Goal: Task Accomplishment & Management: Complete application form

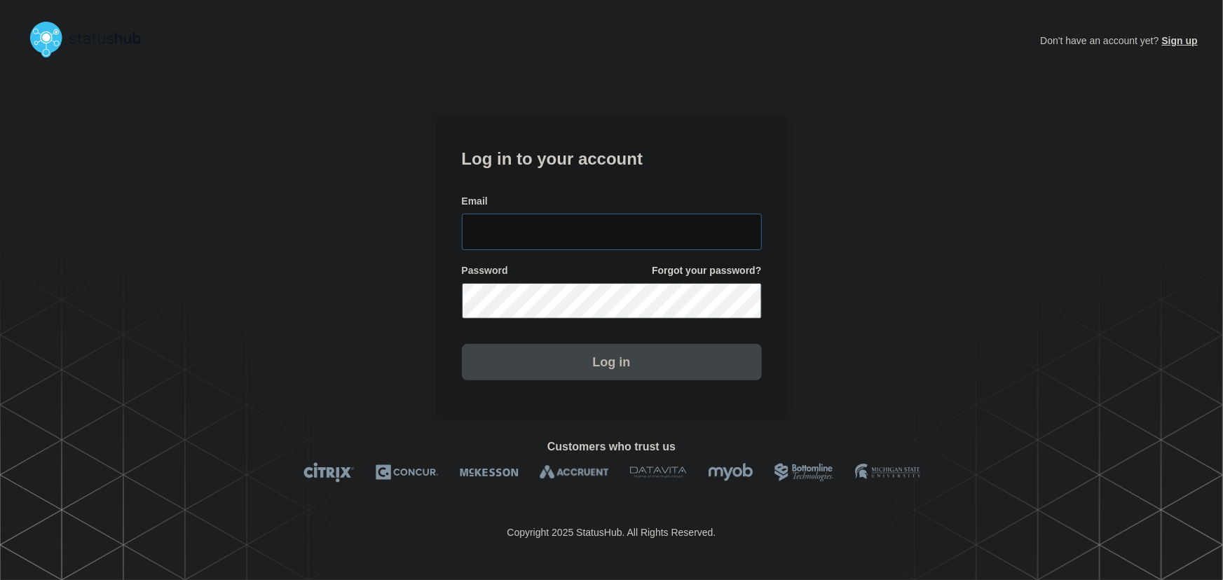
type input "tyler.wolkey@conexon.us"
drag, startPoint x: 655, startPoint y: 226, endPoint x: 587, endPoint y: 176, distance: 84.6
click at [655, 226] on input "tyler.wolkey@conexon.us" at bounding box center [612, 232] width 300 height 36
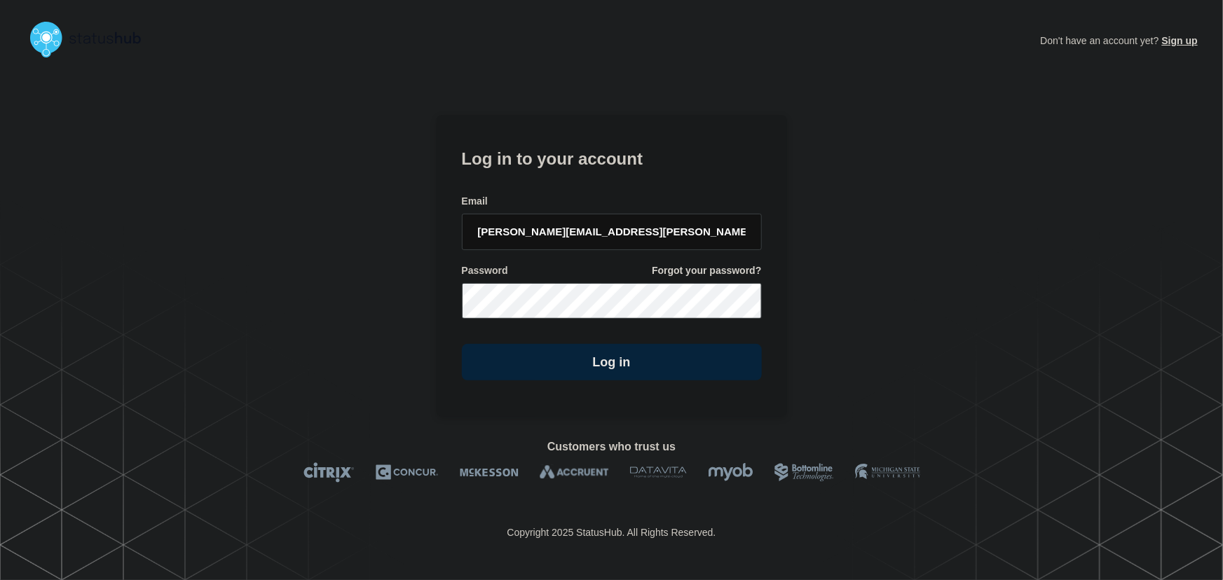
click at [581, 169] on form "Log in to your account Email tyler.wolkey@conexon.us Password Forgot your passw…" at bounding box center [612, 262] width 300 height 237
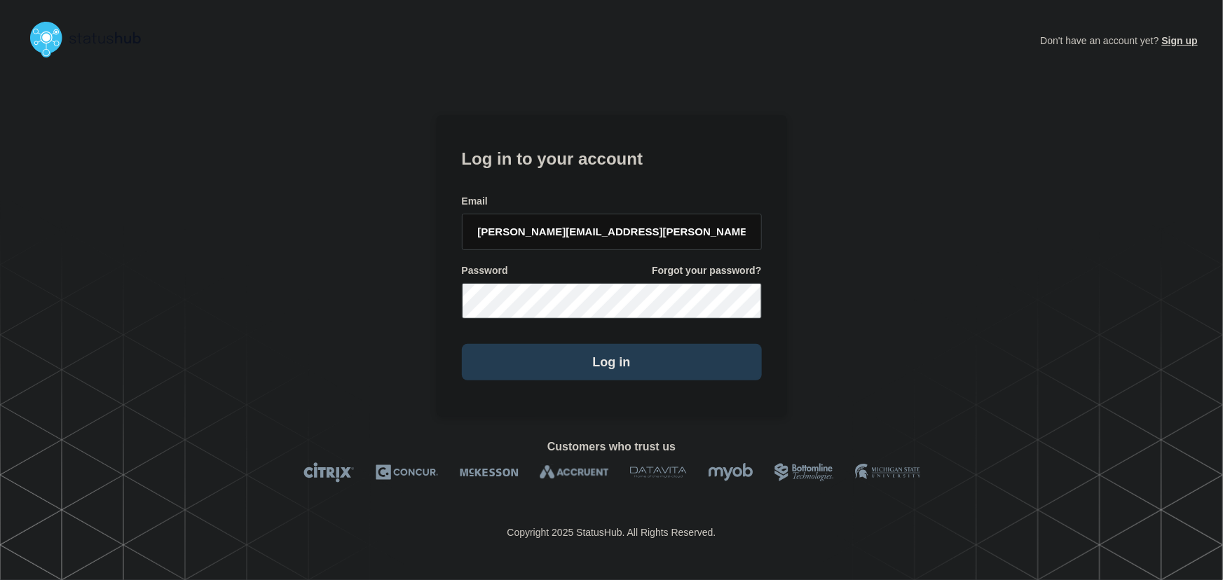
click at [617, 376] on button "Log in" at bounding box center [612, 362] width 300 height 36
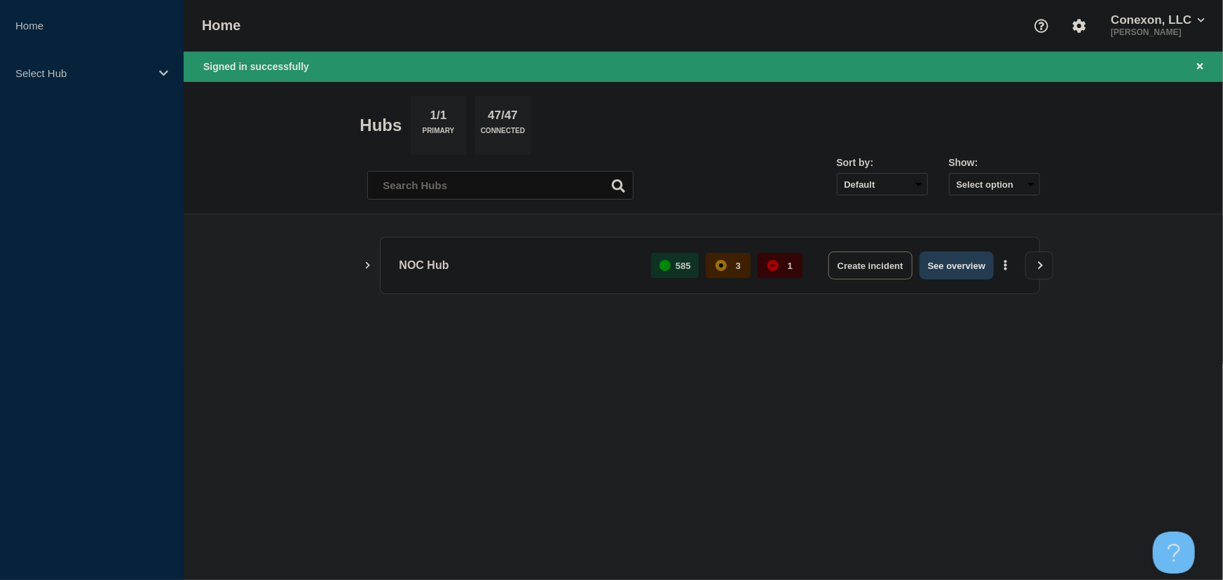
click at [953, 266] on button "See overview" at bounding box center [956, 266] width 74 height 28
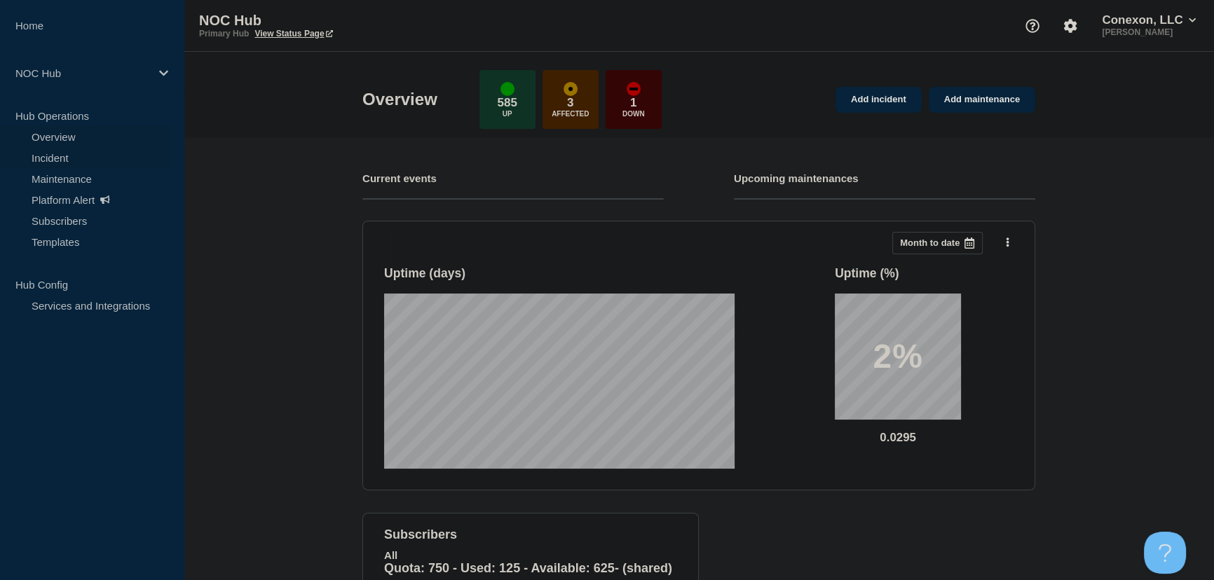
click at [40, 156] on link "Incident" at bounding box center [85, 157] width 170 height 21
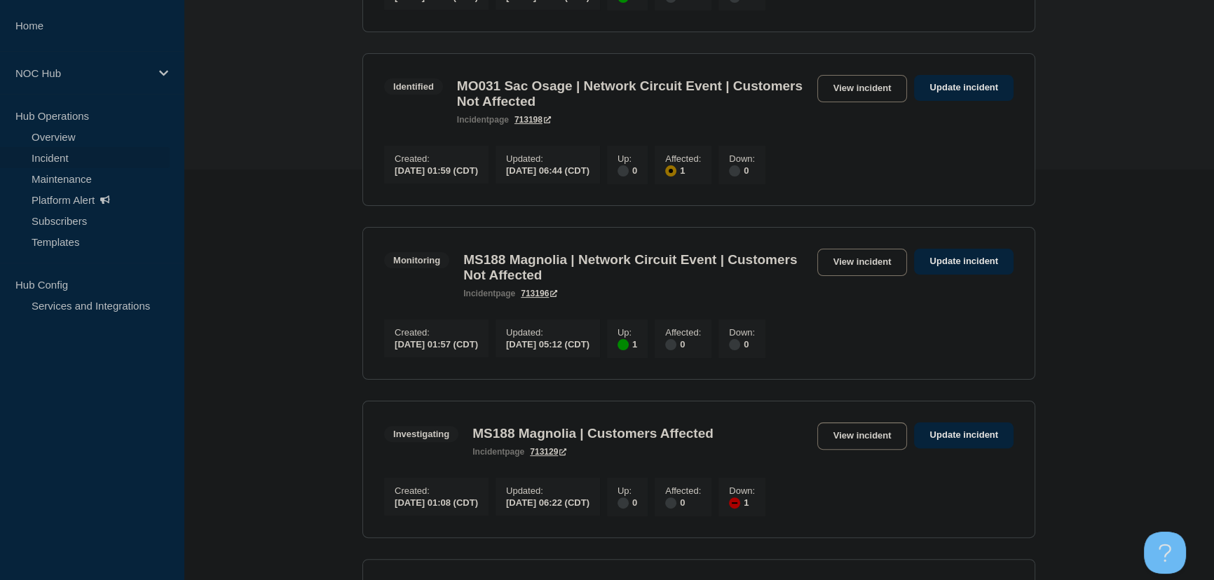
scroll to position [382, 0]
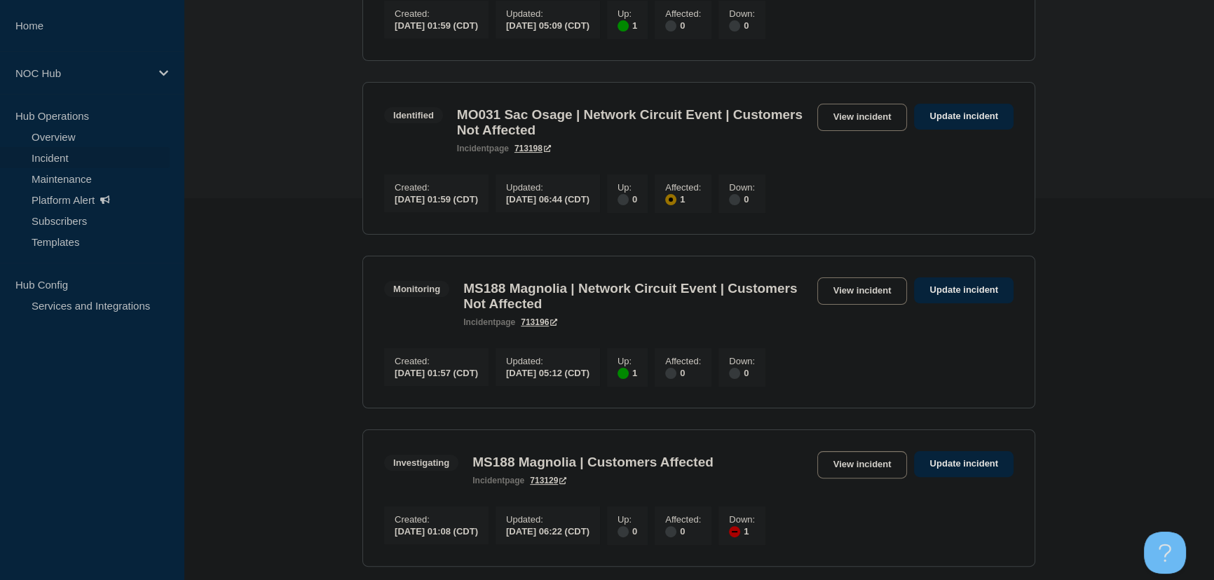
click at [869, 11] on div "Created : 2025-09-10 01:59 (CDT) Updated : 2025-09-10 05:09 (CDT) Up : 1 Affect…" at bounding box center [698, 18] width 629 height 42
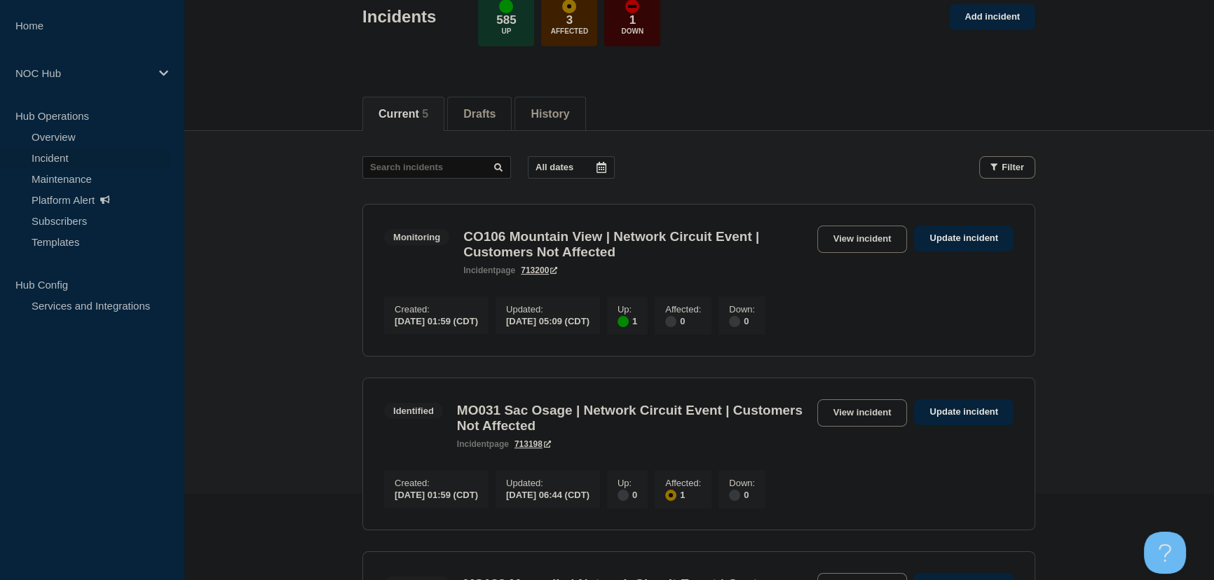
scroll to position [0, 0]
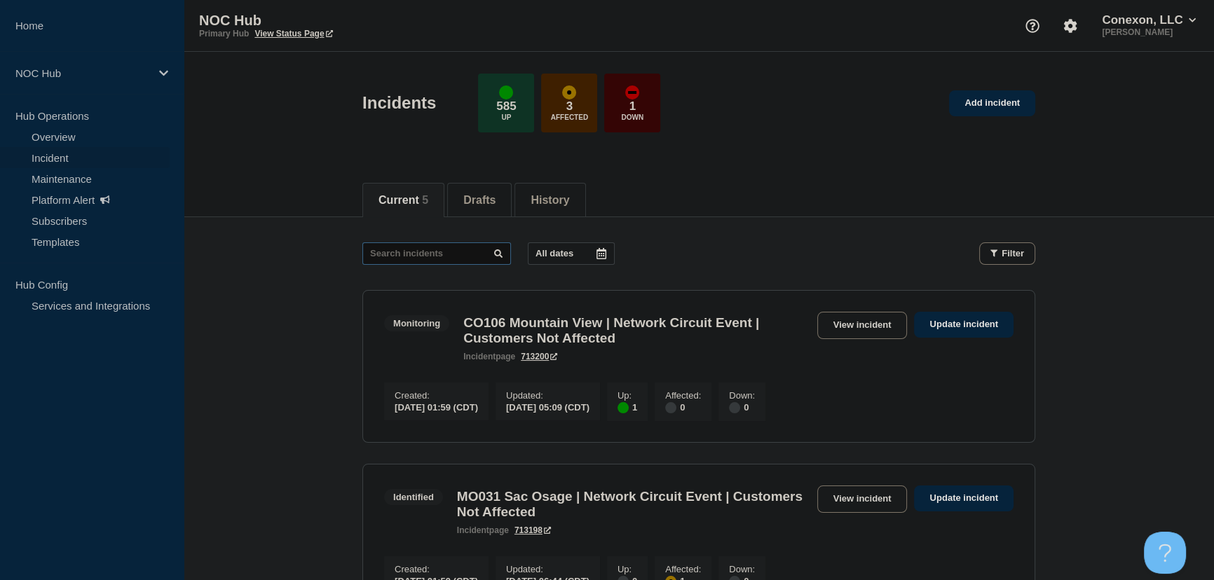
click at [390, 247] on input "text" at bounding box center [436, 253] width 149 height 22
type input "27746"
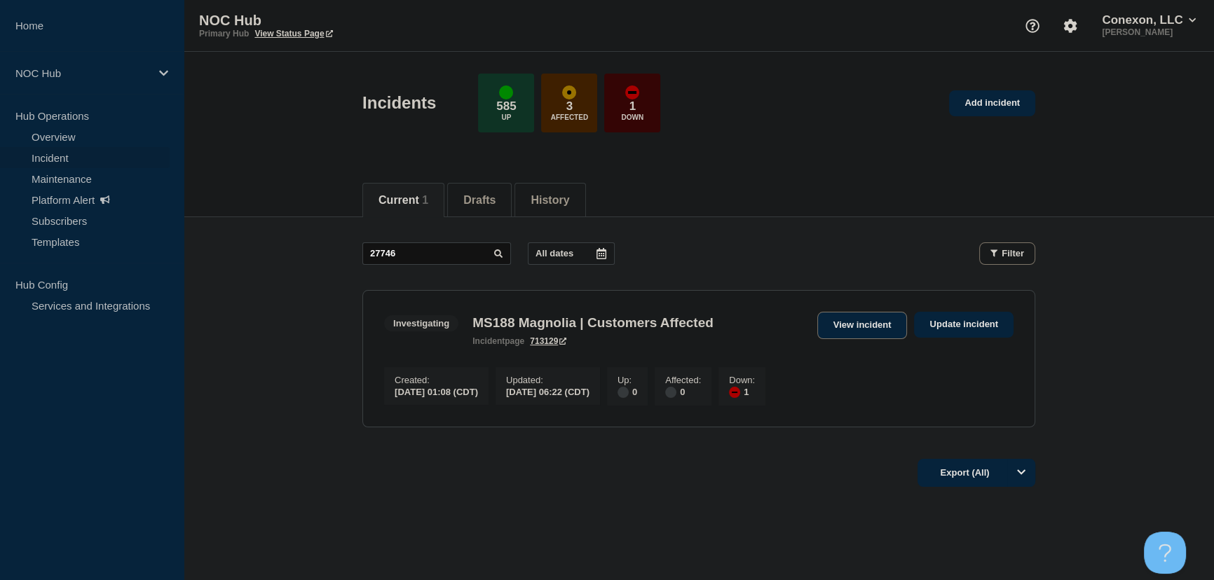
click at [839, 330] on link "View incident" at bounding box center [862, 325] width 90 height 27
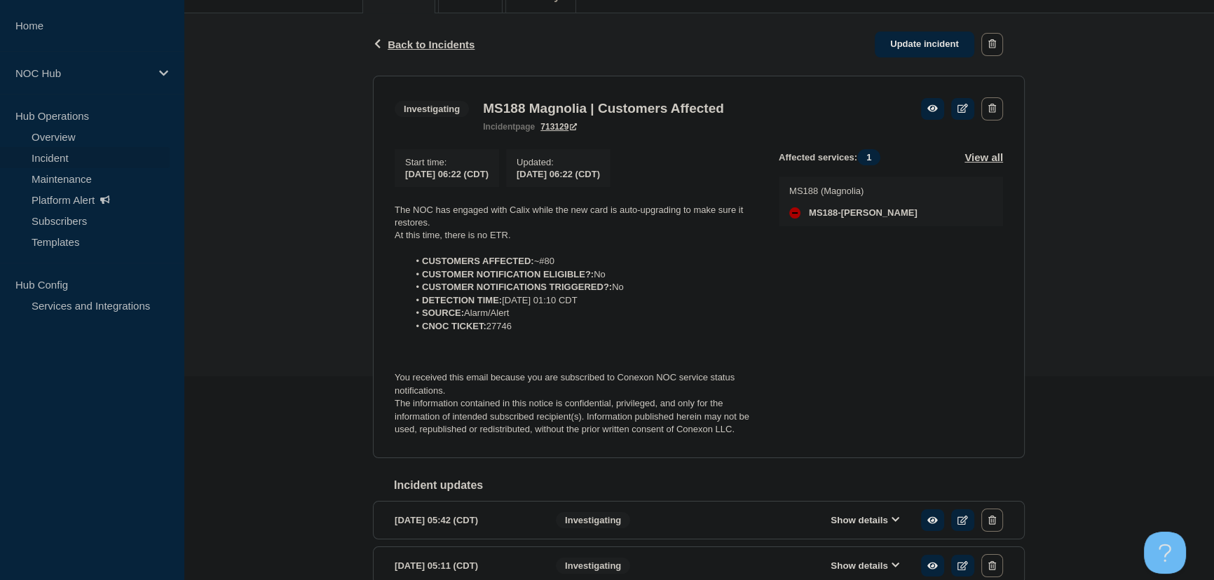
scroll to position [254, 0]
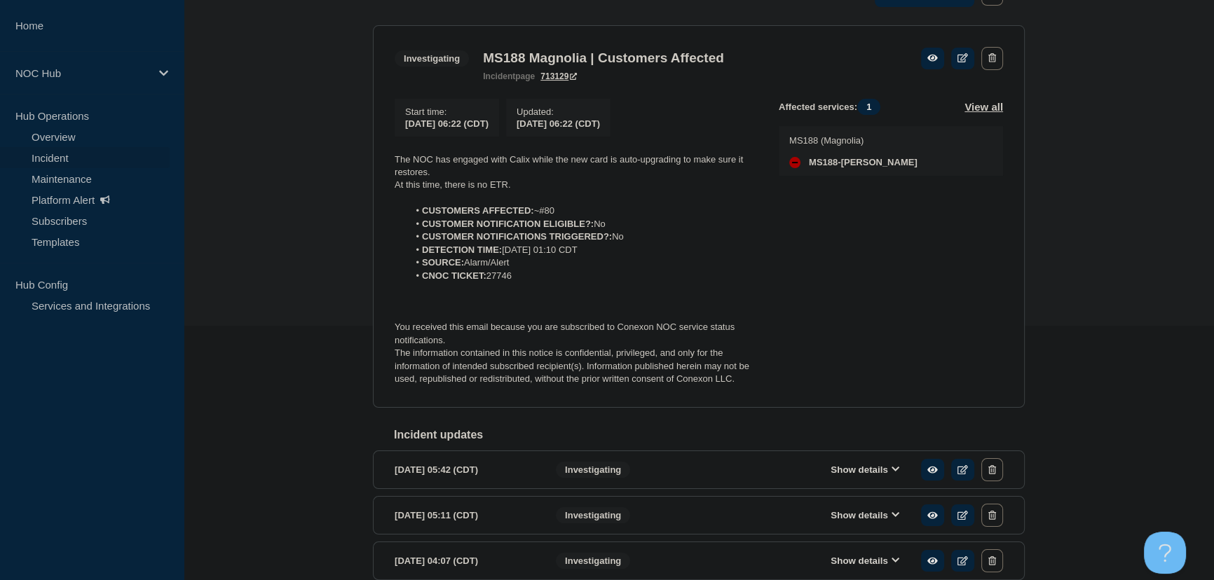
drag, startPoint x: 543, startPoint y: 281, endPoint x: 357, endPoint y: 163, distance: 220.4
click at [357, 163] on div "Back Back to Incidents Update incident Investigating MS188 Magnolia | Customers…" at bounding box center [699, 339] width 1030 height 753
copy div "The NOC has engaged with Calix while the new card is auto-upgrading to make sur…"
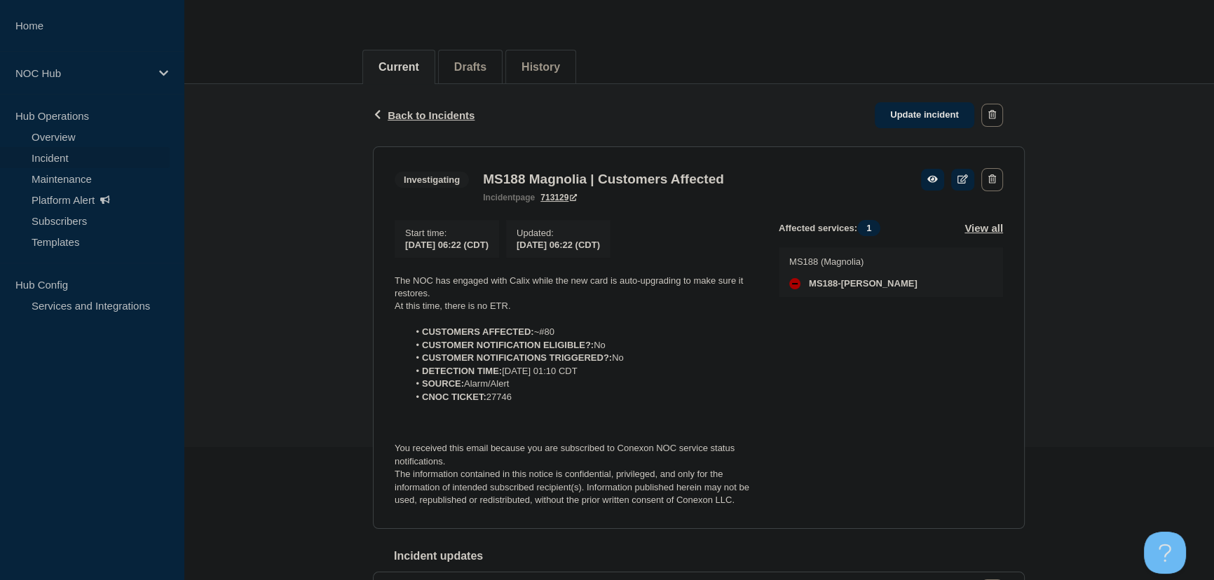
scroll to position [127, 0]
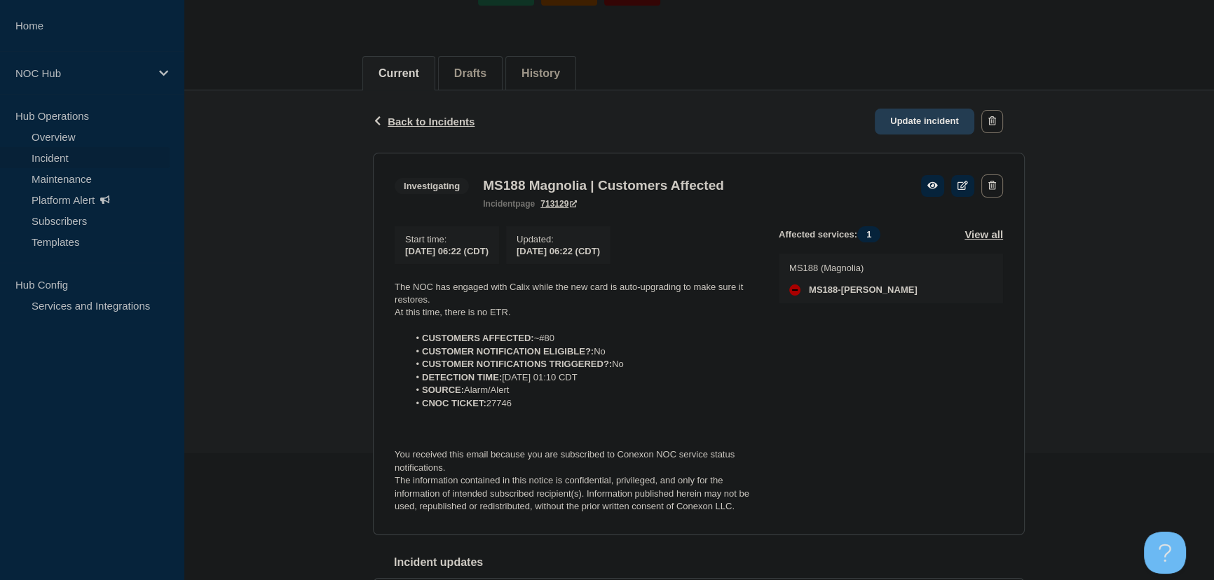
click at [917, 121] on link "Update incident" at bounding box center [923, 122] width 99 height 26
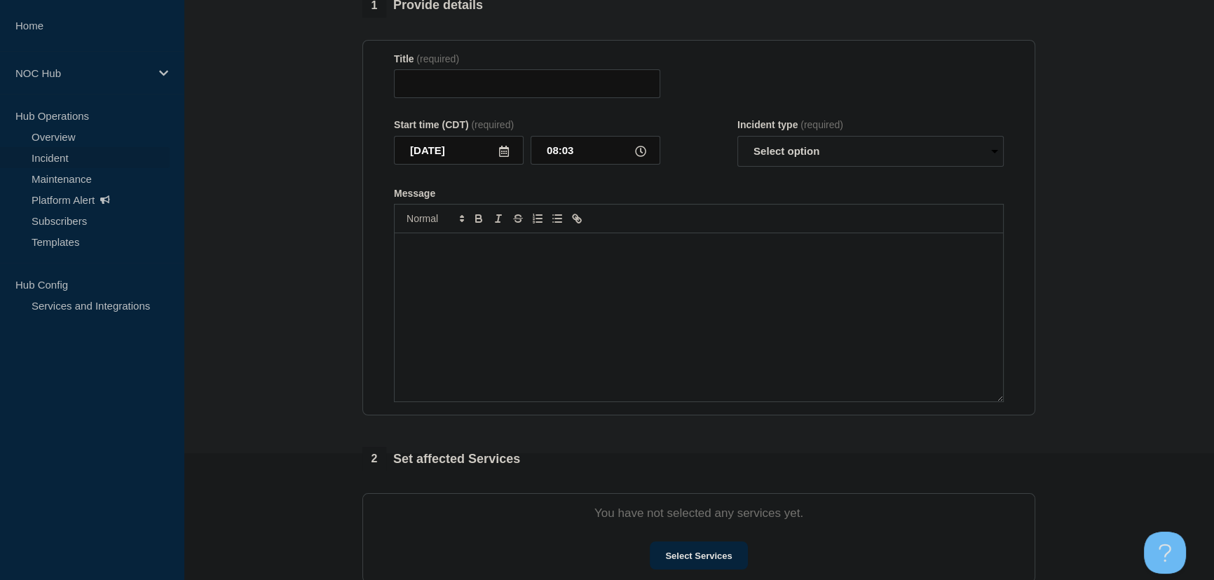
type input "MS188 Magnolia | Customers Affected"
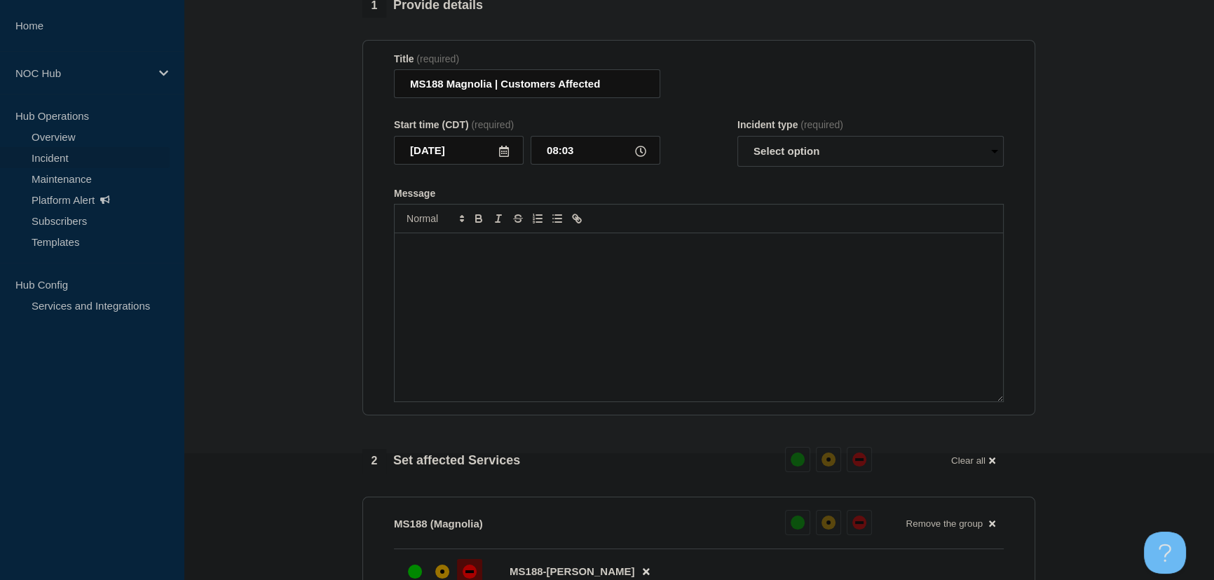
click at [505, 254] on p "Message" at bounding box center [698, 248] width 587 height 13
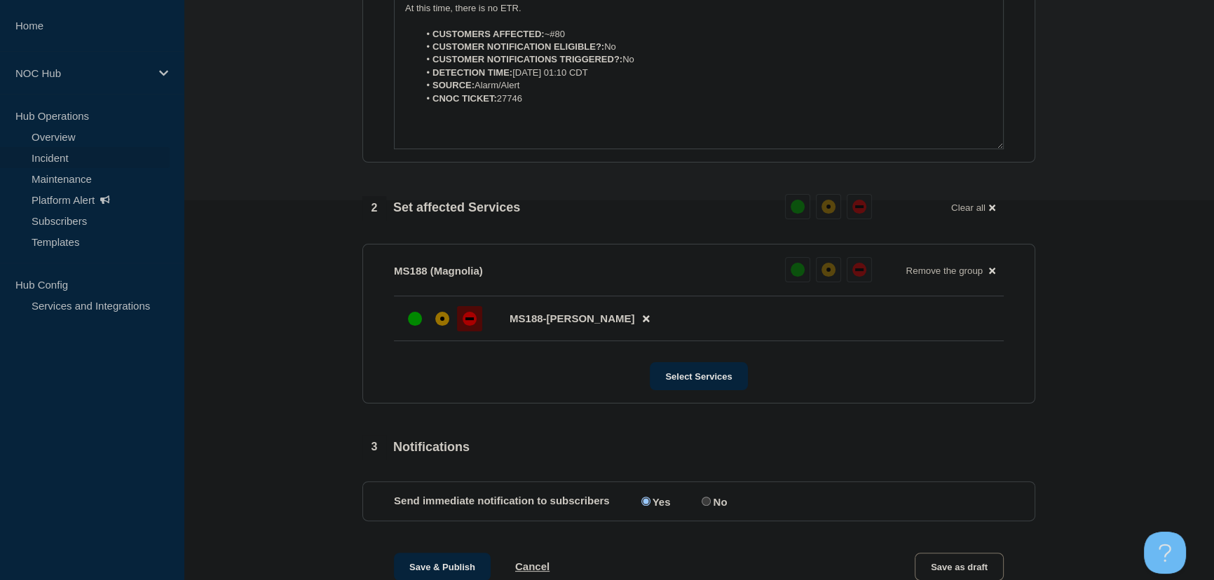
scroll to position [254, 0]
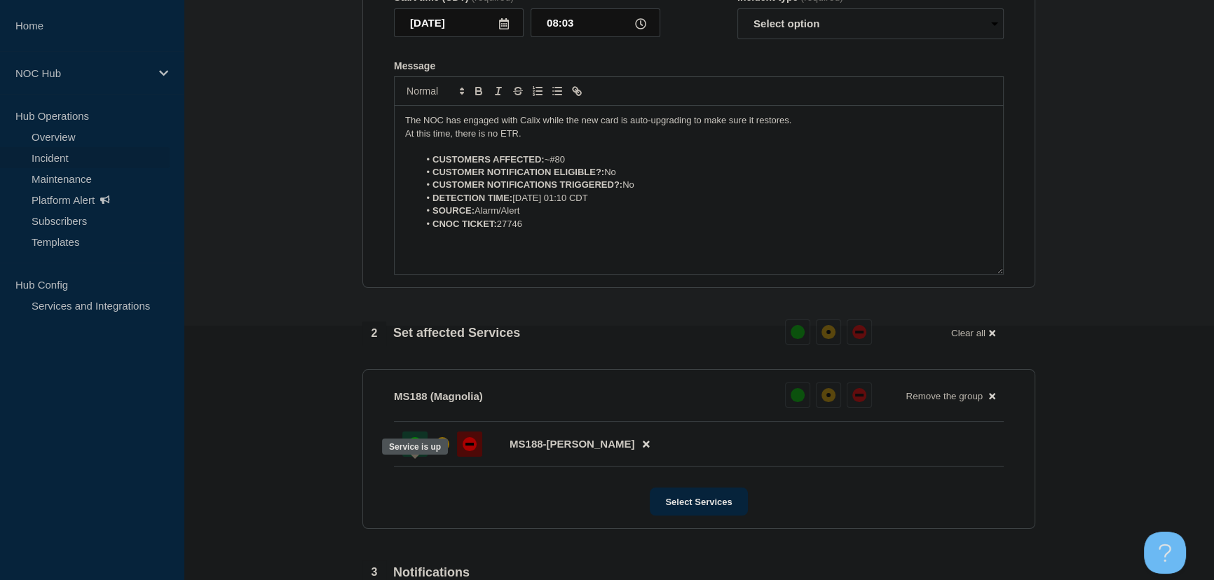
click at [409, 451] on div "up" at bounding box center [415, 444] width 14 height 14
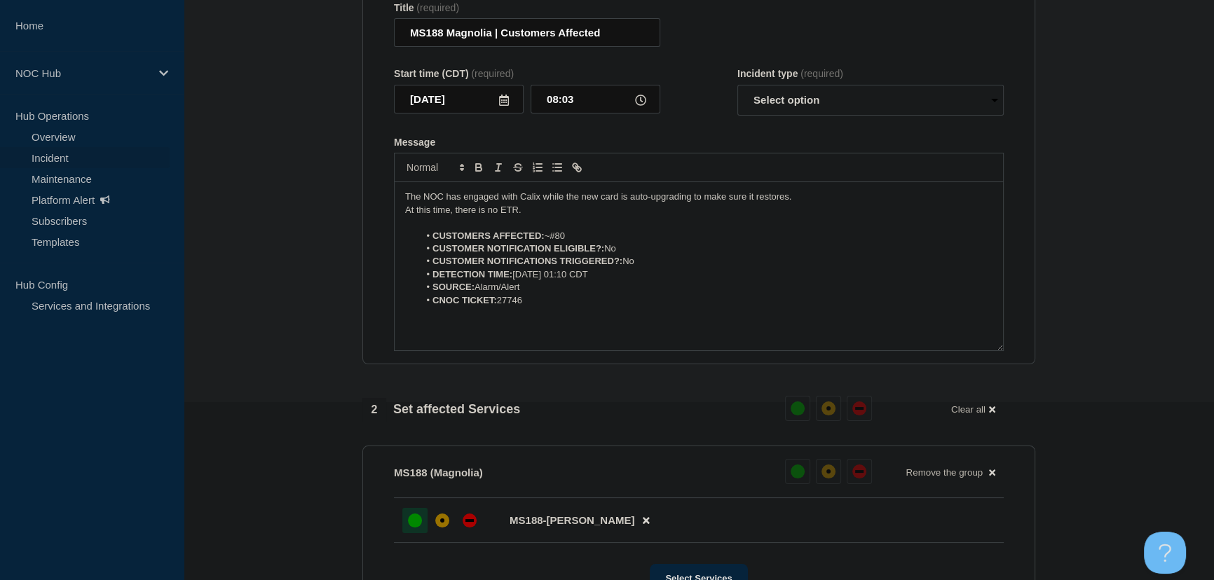
scroll to position [63, 0]
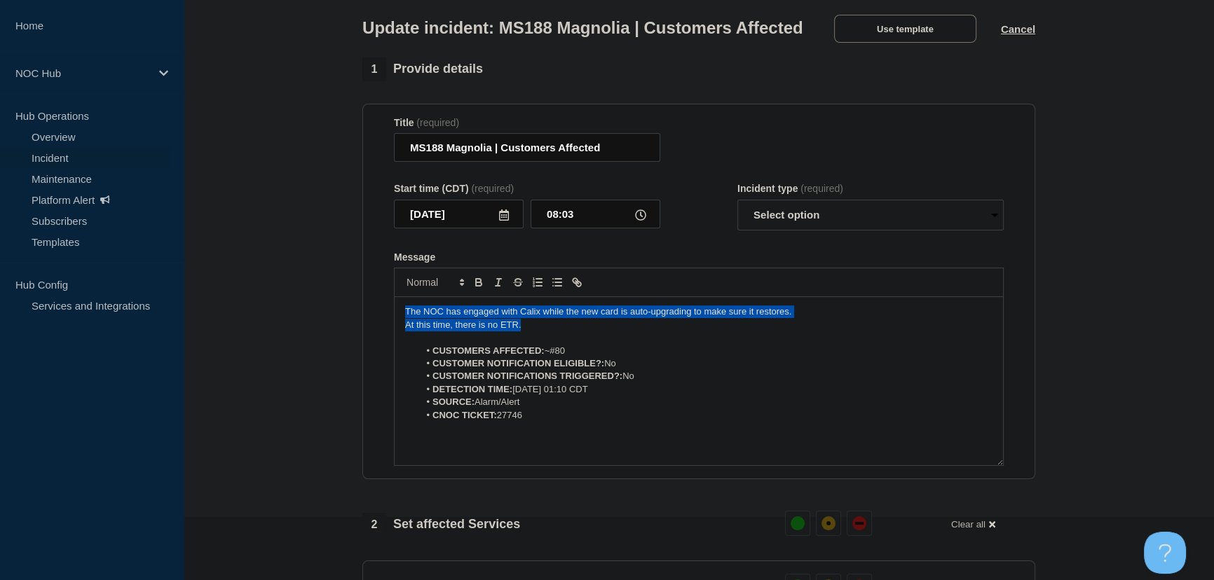
drag, startPoint x: 537, startPoint y: 352, endPoint x: 338, endPoint y: 326, distance: 200.7
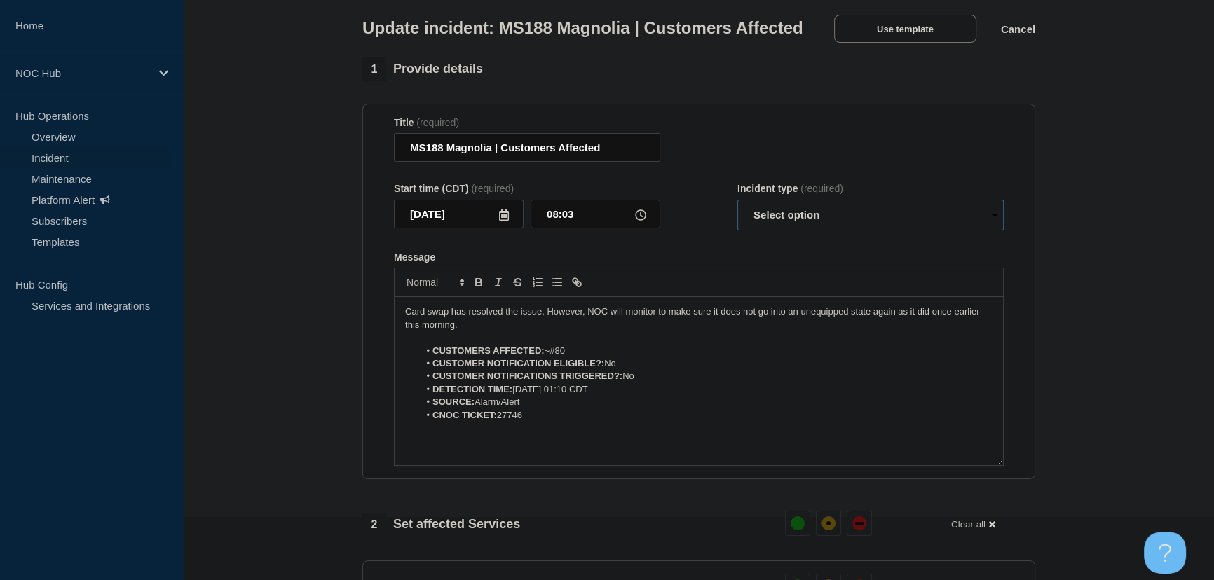
drag, startPoint x: 802, startPoint y: 238, endPoint x: 804, endPoint y: 253, distance: 15.7
click at [802, 231] on select "Select option Investigating Identified Monitoring Resolved" at bounding box center [870, 215] width 266 height 31
select select "monitoring"
click at [737, 226] on select "Select option Investigating Identified Monitoring Resolved" at bounding box center [870, 215] width 266 height 31
click at [743, 263] on div "Message" at bounding box center [699, 257] width 610 height 11
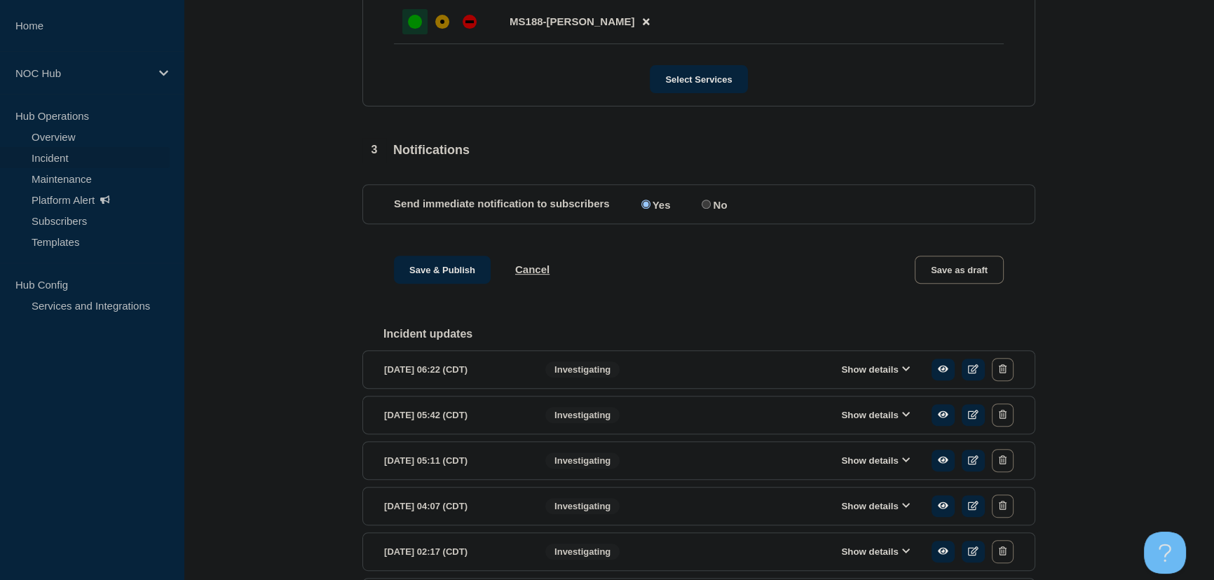
scroll to position [701, 0]
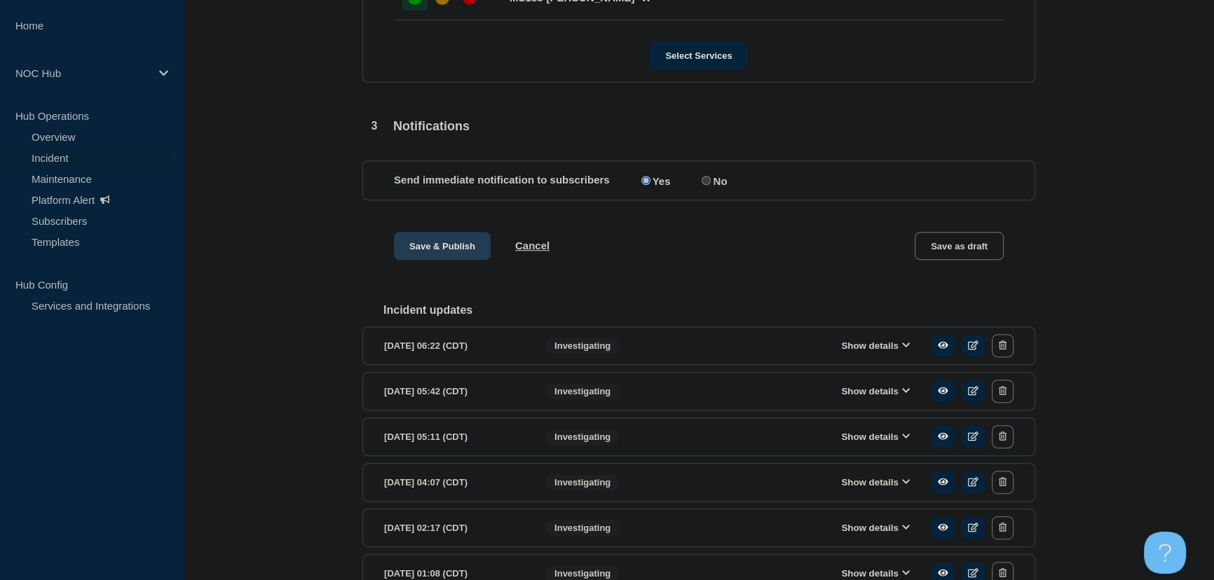
click at [437, 260] on button "Save & Publish" at bounding box center [442, 246] width 97 height 28
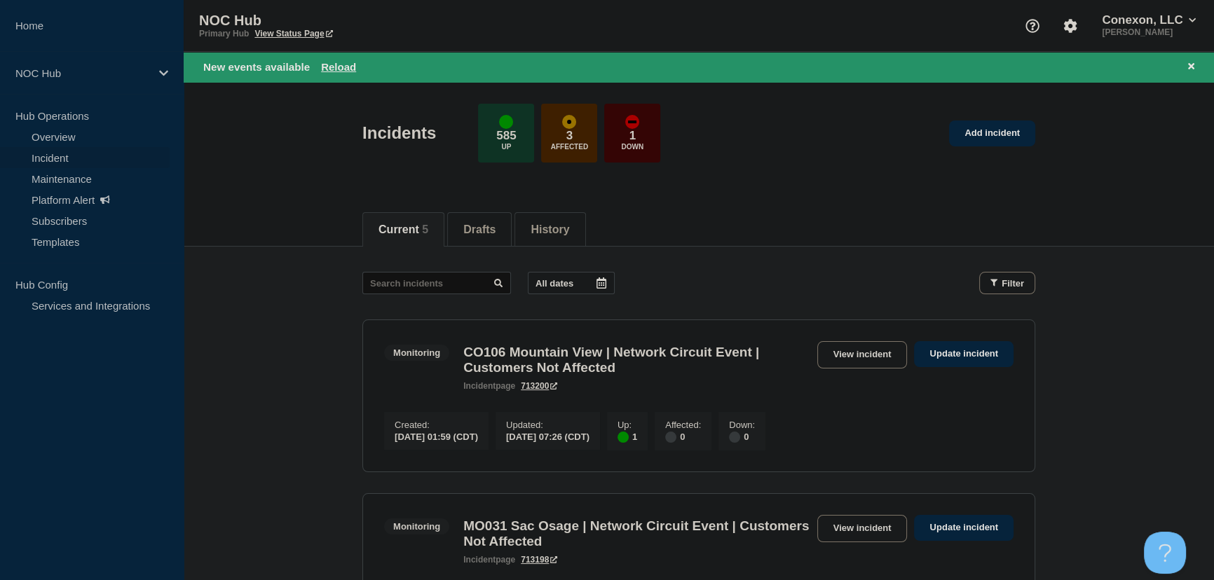
click at [294, 209] on div "Current 5 Drafts History" at bounding box center [699, 222] width 1030 height 48
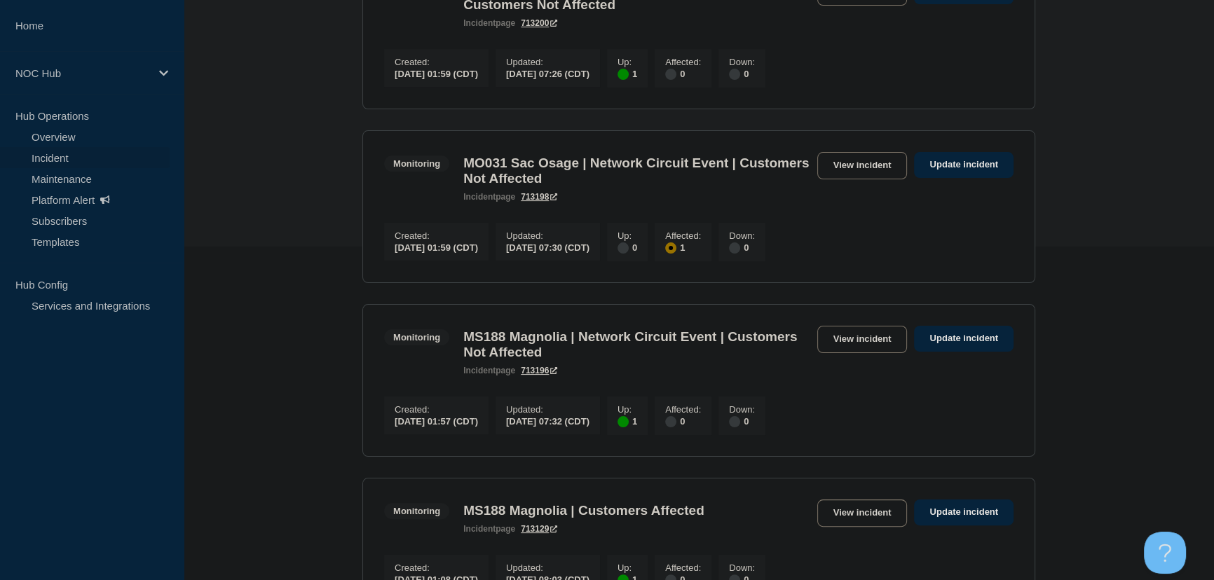
scroll to position [509, 0]
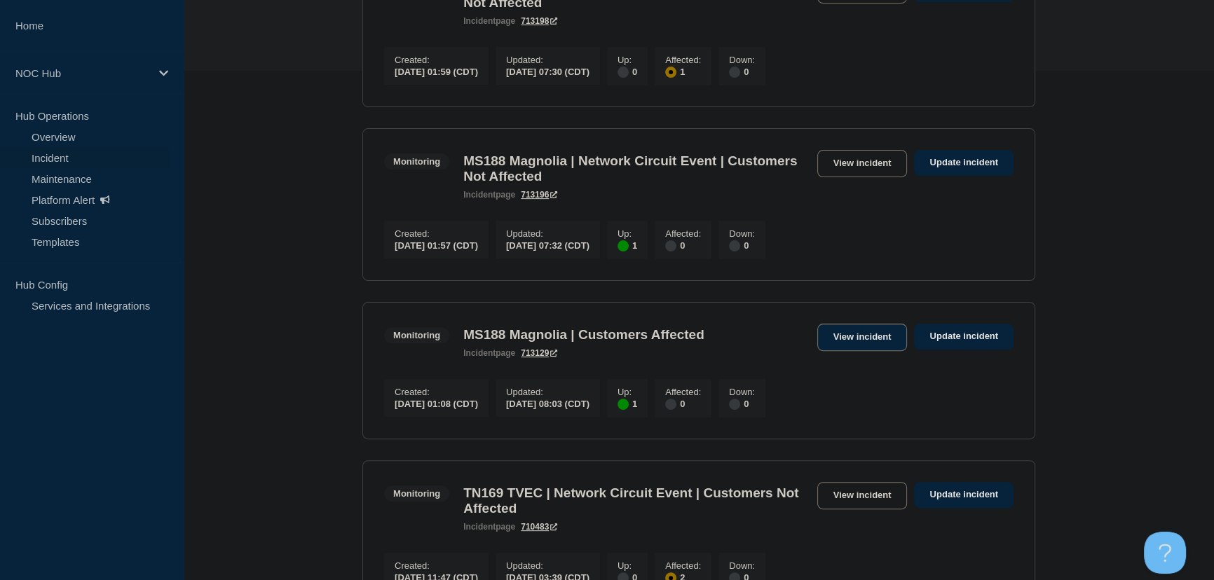
click at [853, 351] on link "View incident" at bounding box center [862, 337] width 90 height 27
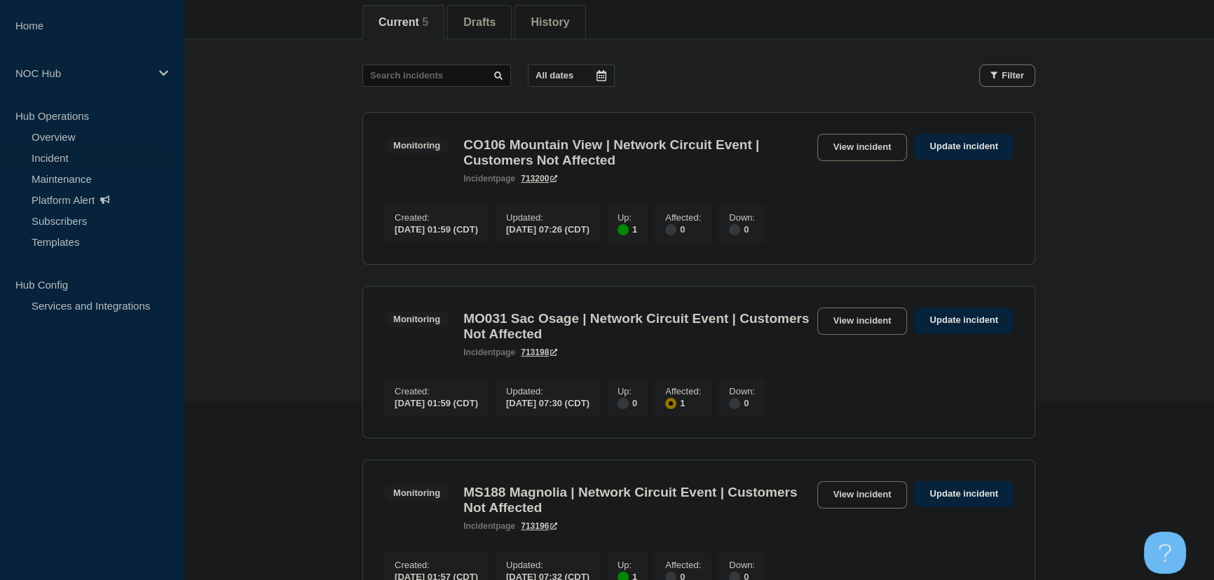
scroll to position [382, 0]
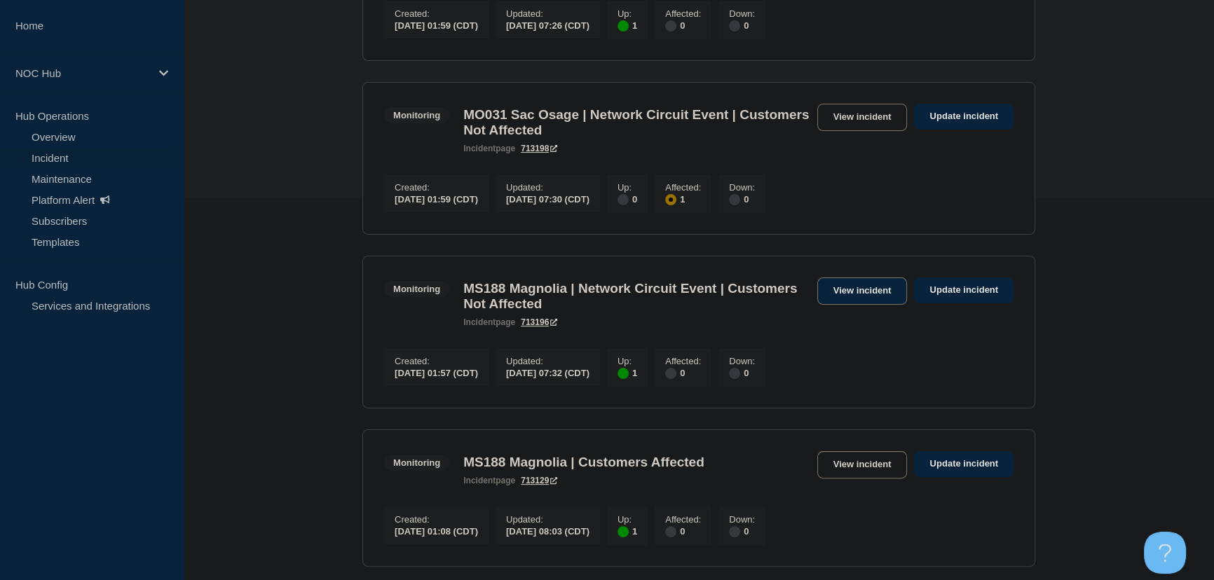
click at [832, 302] on link "View incident" at bounding box center [862, 290] width 90 height 27
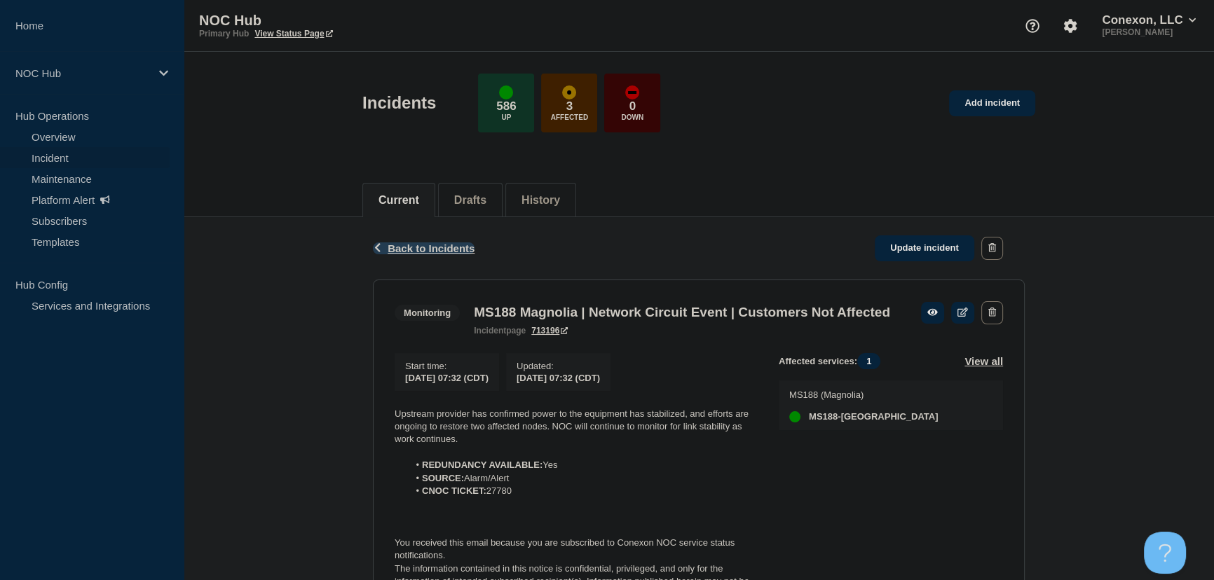
click at [420, 253] on button "Back Back to Incidents" at bounding box center [424, 248] width 102 height 12
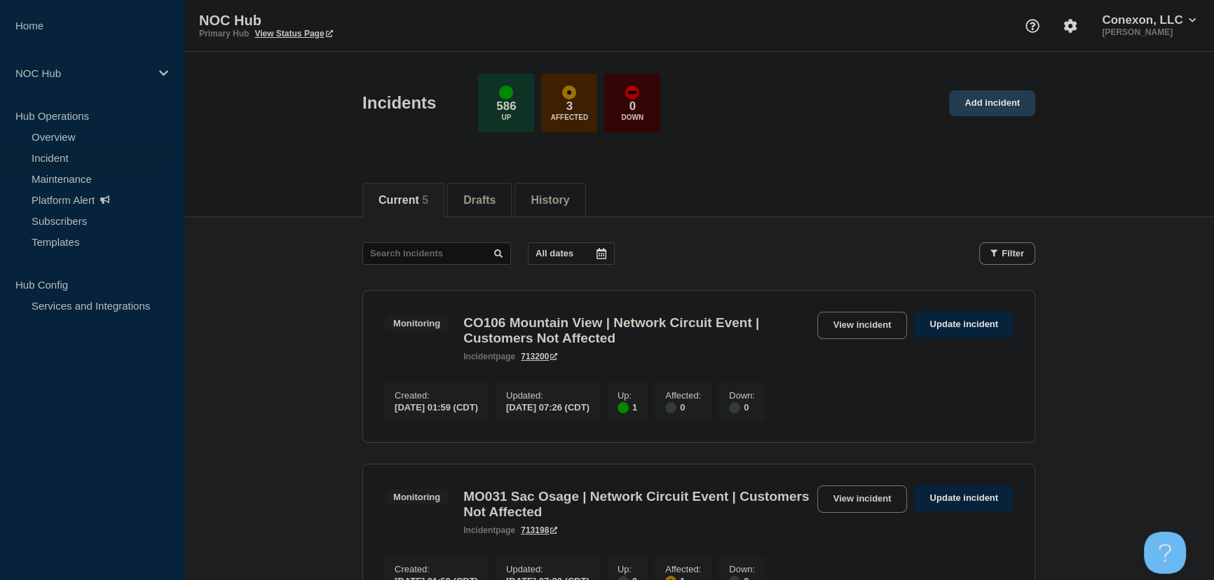
click at [1003, 94] on link "Add incident" at bounding box center [992, 103] width 86 height 26
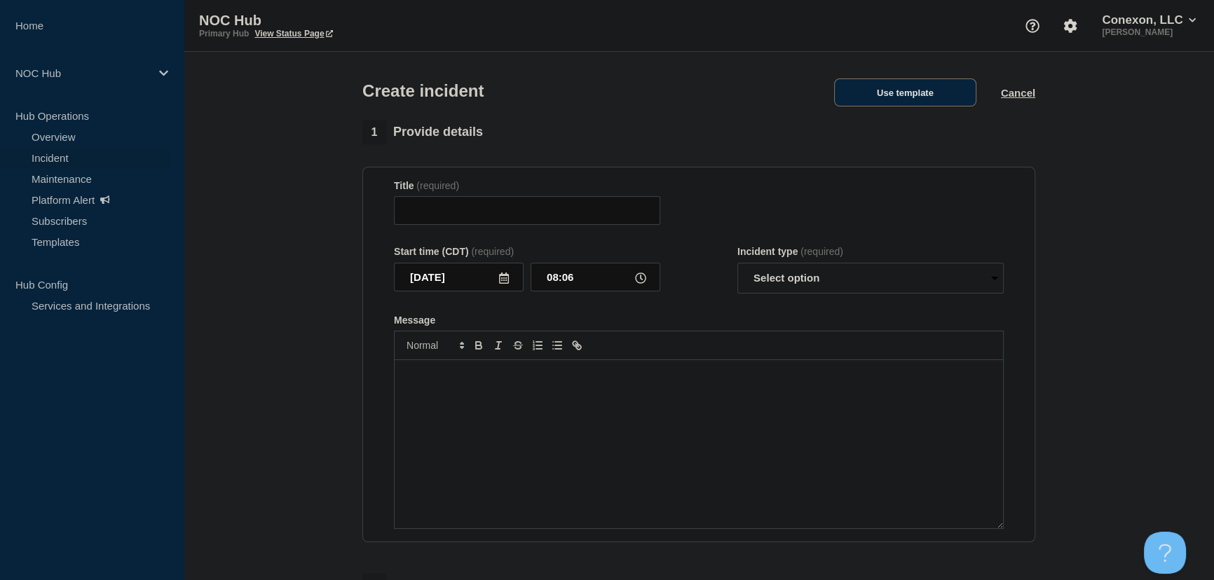
click at [912, 93] on button "Use template" at bounding box center [905, 92] width 142 height 28
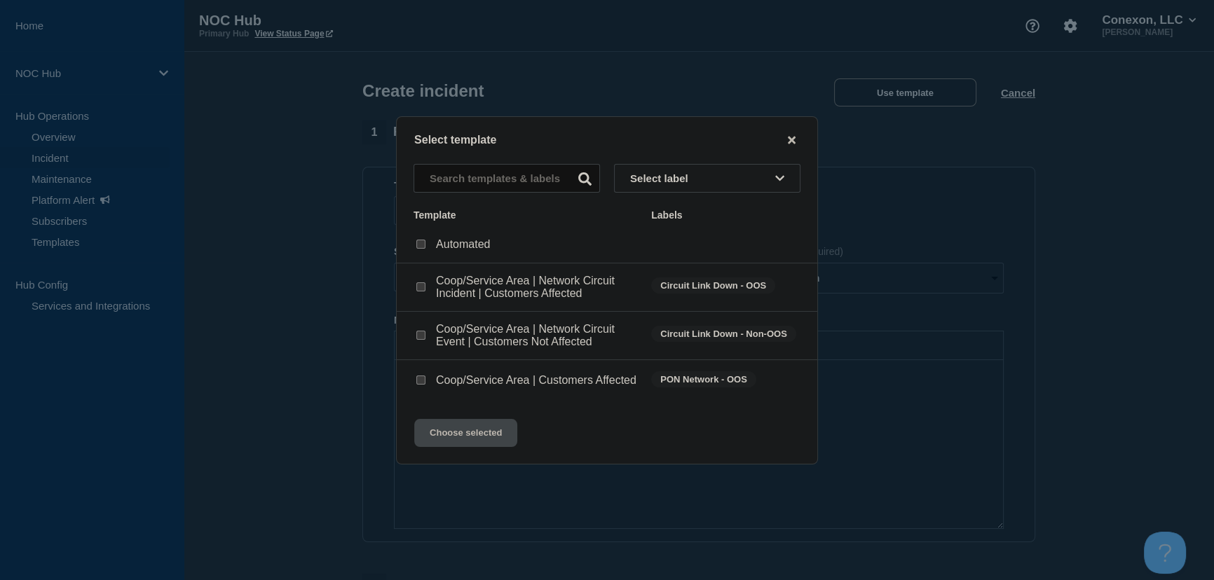
click at [424, 382] on input "Coop/Service Area | Customers Affected checkbox" at bounding box center [420, 380] width 9 height 9
checkbox input "true"
click at [467, 447] on button "Choose selected" at bounding box center [465, 433] width 103 height 28
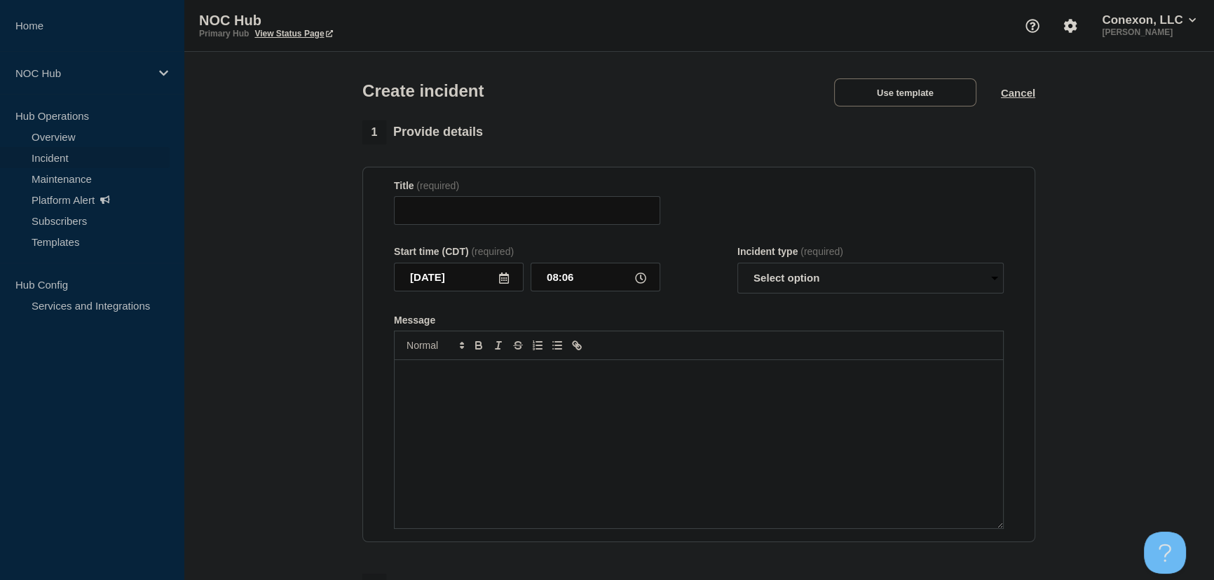
type input "Coop/Service Area | Customers Affected"
select select "investigating"
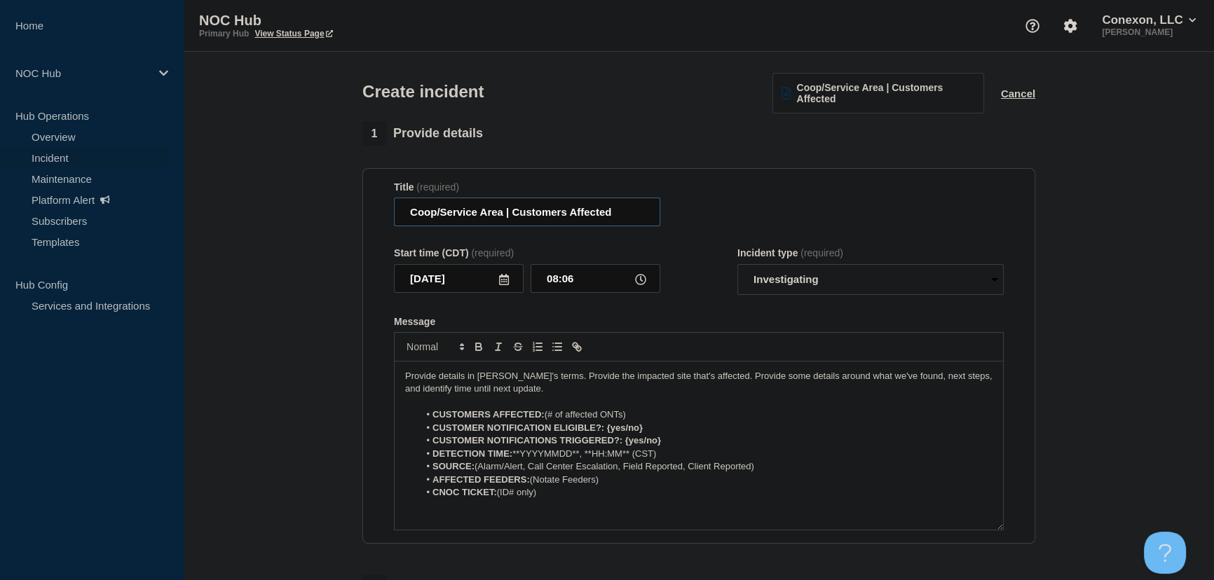
drag, startPoint x: 467, startPoint y: 214, endPoint x: 408, endPoint y: 214, distance: 58.9
click at [408, 214] on input "Coop/Service Area | Customers Affected" at bounding box center [527, 212] width 266 height 29
type input "FL130 [GEOGRAPHIC_DATA] | Customers Affected"
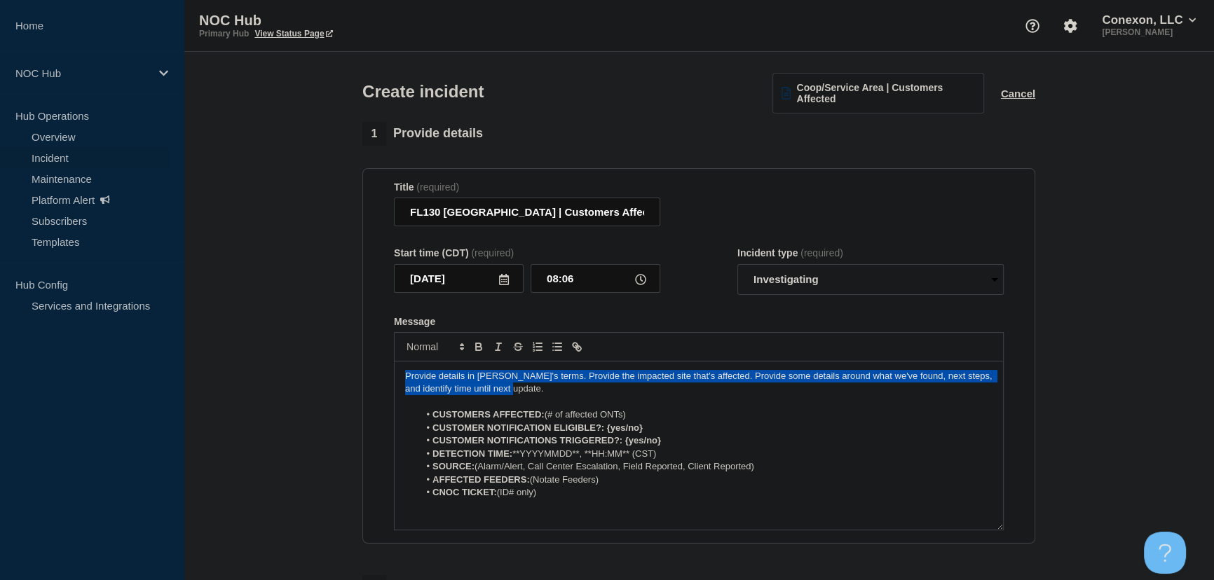
drag, startPoint x: 531, startPoint y: 392, endPoint x: 289, endPoint y: 361, distance: 243.7
click at [289, 361] on section "1 Provide details Title (required) FL130 [GEOGRAPHIC_DATA] | Customers Affected…" at bounding box center [699, 523] width 1030 height 802
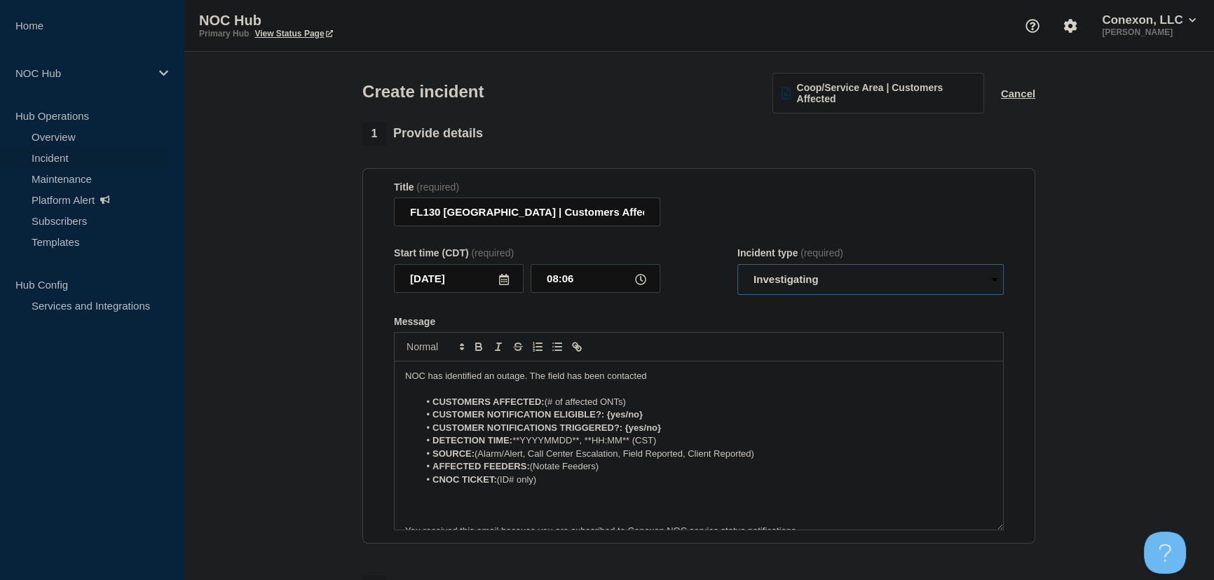
click at [785, 286] on select "Select option Investigating Identified Monitoring" at bounding box center [870, 279] width 266 height 31
click at [737, 266] on select "Select option Investigating Identified Monitoring" at bounding box center [870, 279] width 266 height 31
click at [725, 315] on form "Title (required) FL130 [GEOGRAPHIC_DATA] | Customers Affected Start time (CDT) …" at bounding box center [699, 356] width 610 height 350
click at [672, 376] on p "NOC has identified an outage. The field has been contacted" at bounding box center [698, 376] width 587 height 13
drag, startPoint x: 547, startPoint y: 404, endPoint x: 656, endPoint y: 407, distance: 108.6
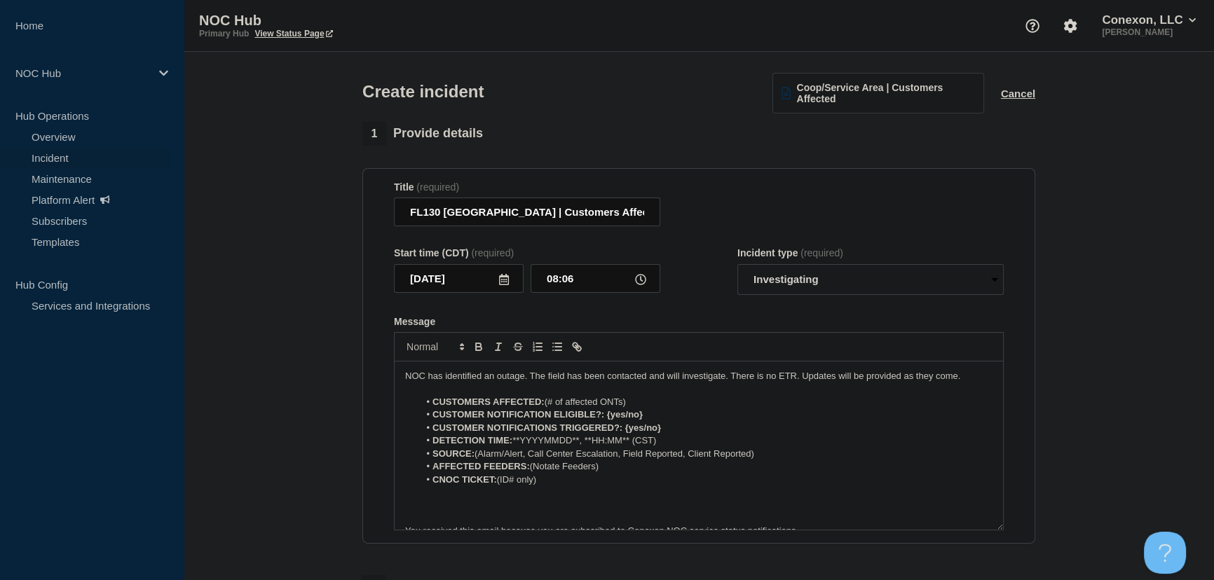
click at [656, 407] on li "CUSTOMERS AFFECTED: (# of affected ONTs)" at bounding box center [706, 402] width 574 height 13
drag, startPoint x: 606, startPoint y: 417, endPoint x: 687, endPoint y: 418, distance: 81.3
click at [687, 418] on li "CUSTOMER NOTIFICATION ELIGIBLE?: {yes/no}" at bounding box center [706, 414] width 574 height 13
drag, startPoint x: 626, startPoint y: 431, endPoint x: 682, endPoint y: 433, distance: 56.1
click at [682, 433] on li "CUSTOMER NOTIFICATIONS TRIGGERED?: {yes/no}" at bounding box center [706, 428] width 574 height 13
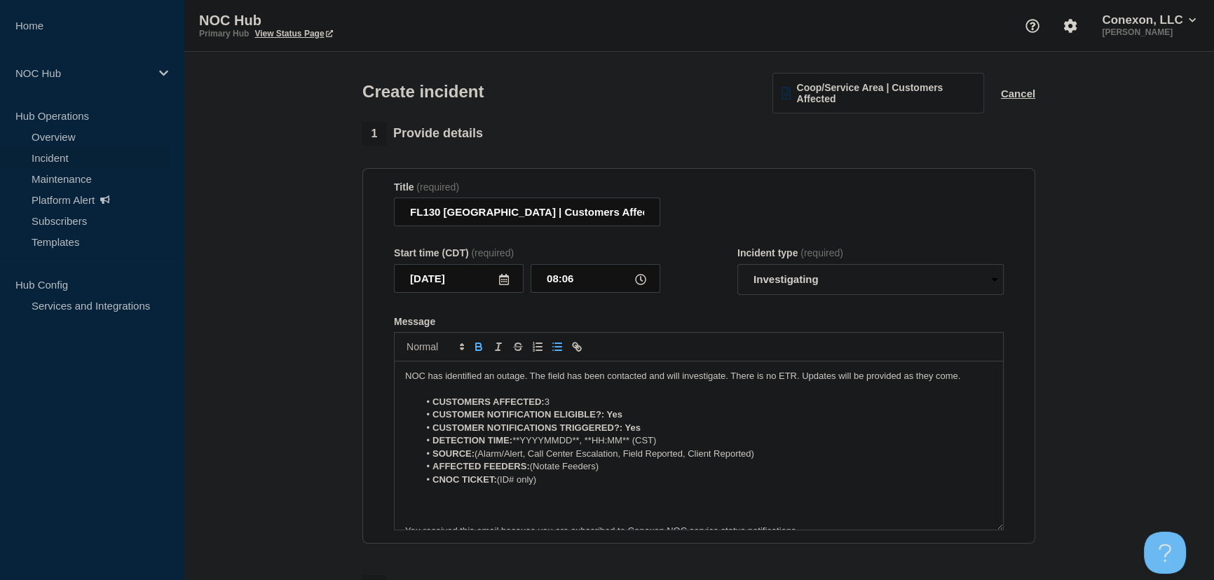
drag, startPoint x: 664, startPoint y: 444, endPoint x: 518, endPoint y: 441, distance: 145.8
click at [518, 441] on li "DETECTION TIME: **YYYYMMDD**, **HH:MM** (CST)" at bounding box center [706, 440] width 574 height 13
drag, startPoint x: 474, startPoint y: 458, endPoint x: 714, endPoint y: 455, distance: 240.3
click at [714, 455] on li "SOURCE: (Alarm/Alert, Call Center Escalation, Field Reported, Client Reported)" at bounding box center [706, 454] width 574 height 13
click at [748, 464] on li "AFFECTED FEEDERS: (Notate Feeders)" at bounding box center [706, 466] width 574 height 13
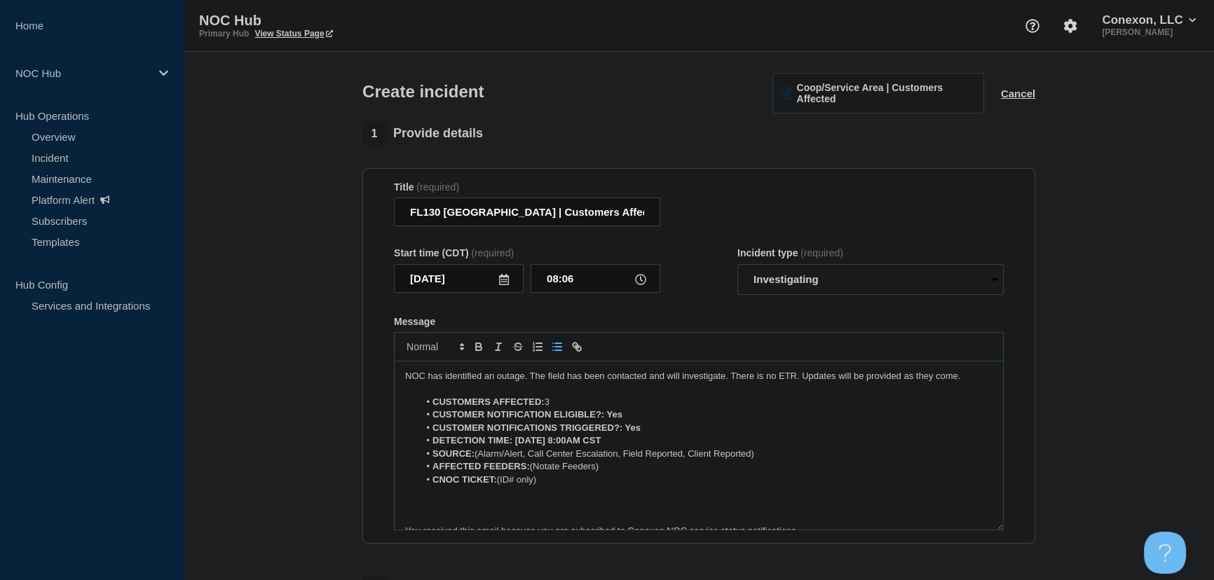
drag, startPoint x: 764, startPoint y: 455, endPoint x: 477, endPoint y: 458, distance: 286.6
click at [477, 458] on li "SOURCE: (Alarm/Alert, Call Center Escalation, Field Reported, Client Reported)" at bounding box center [706, 454] width 574 height 13
drag, startPoint x: 531, startPoint y: 472, endPoint x: 633, endPoint y: 472, distance: 102.3
click at [633, 472] on li "AFFECTED FEEDERS: (Notate Feeders)" at bounding box center [706, 466] width 574 height 13
drag, startPoint x: 500, startPoint y: 483, endPoint x: 581, endPoint y: 487, distance: 81.4
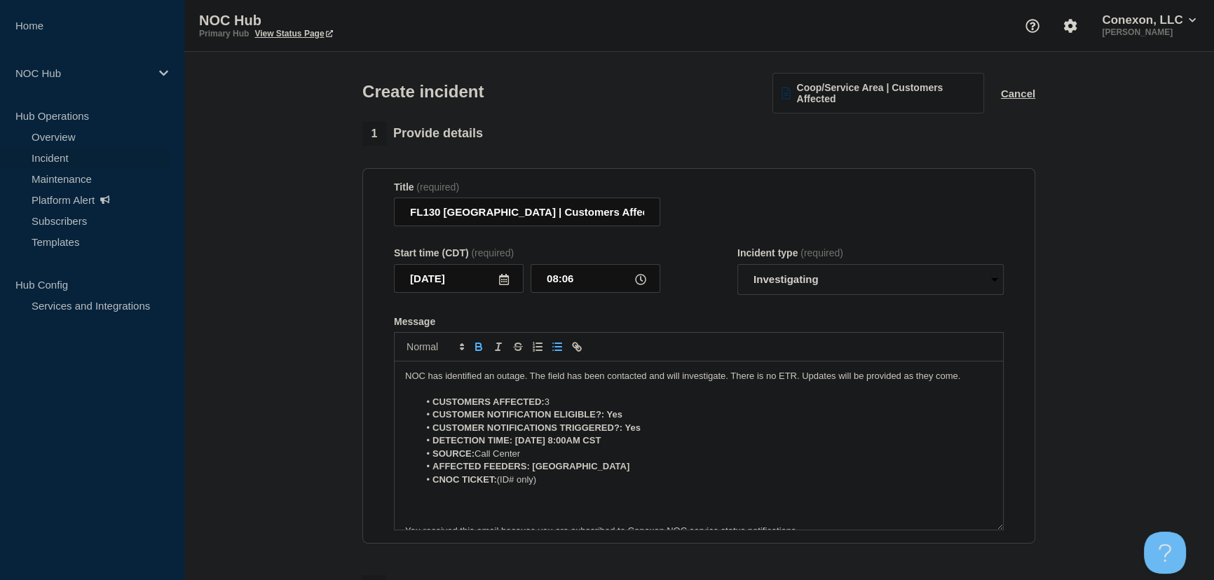
click at [581, 486] on li "CNOC TICKET: (ID# only)" at bounding box center [706, 480] width 574 height 13
click at [507, 512] on p "Message" at bounding box center [698, 506] width 587 height 13
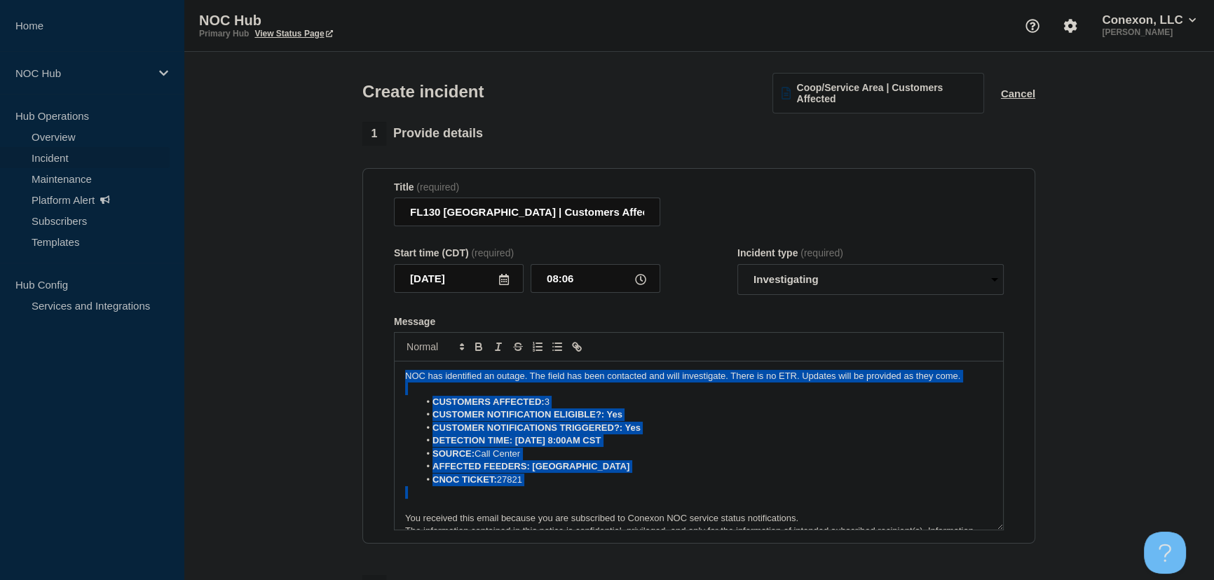
drag, startPoint x: 561, startPoint y: 491, endPoint x: 317, endPoint y: 357, distance: 277.5
click at [317, 357] on section "1 Provide details Title (required) FL130 [GEOGRAPHIC_DATA] | Customers Affected…" at bounding box center [699, 523] width 1030 height 802
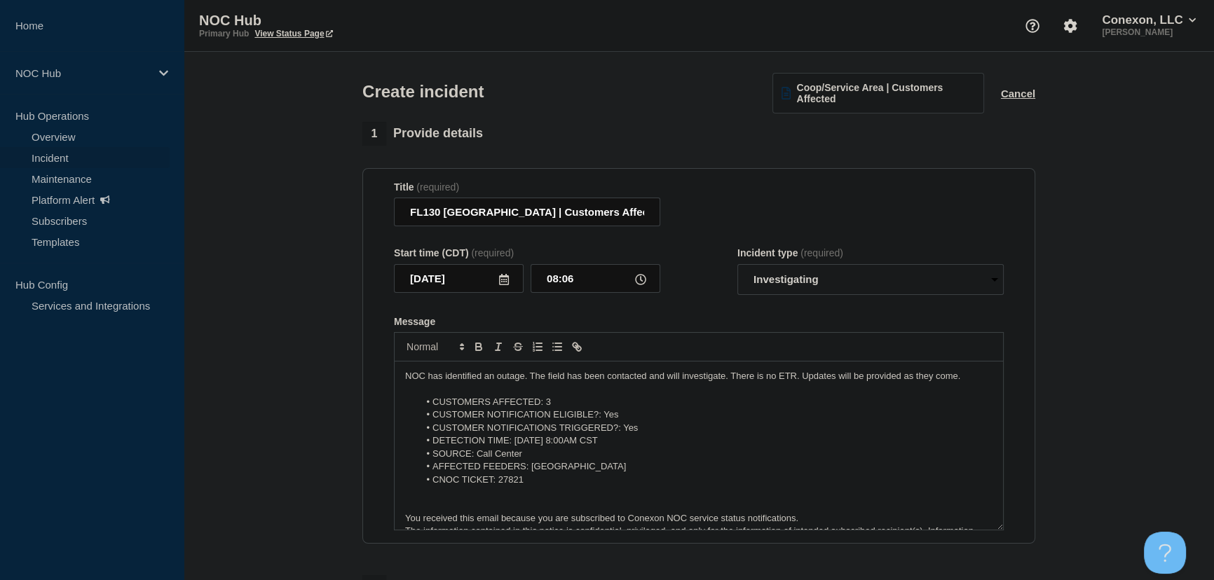
click at [507, 434] on li "CUSTOMER NOTIFICATIONS TRIGGERED?: Yes" at bounding box center [706, 428] width 574 height 13
click at [459, 503] on p "Message" at bounding box center [698, 506] width 587 height 13
click at [729, 295] on div "Start time (CDT) (required) [DATE] 08:06 Incident type (required) Select option…" at bounding box center [699, 271] width 610 height 48
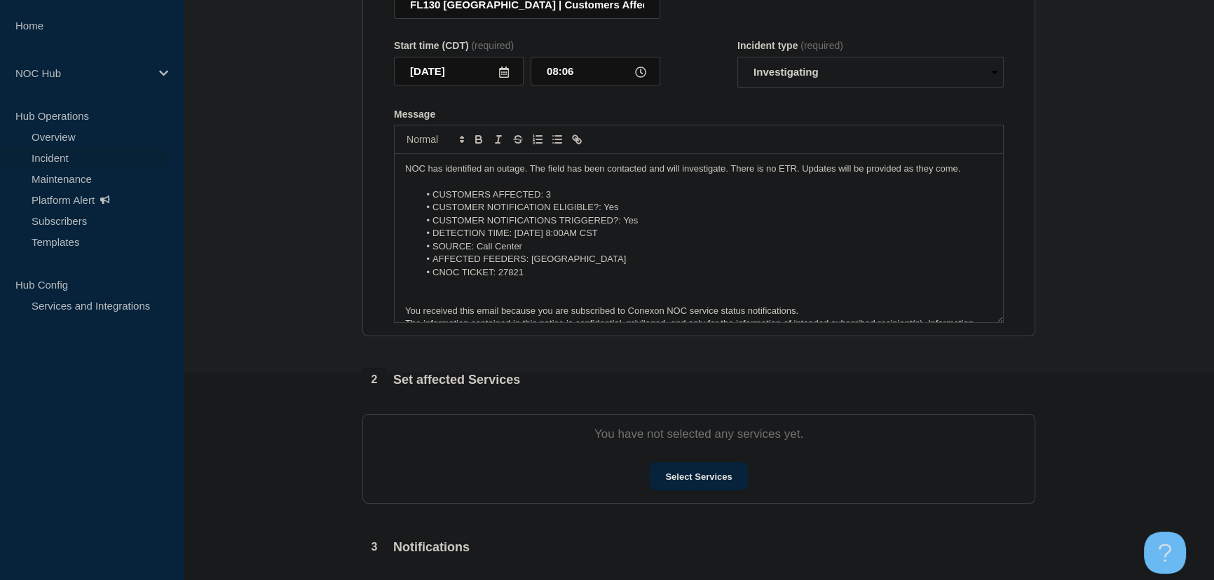
scroll to position [382, 0]
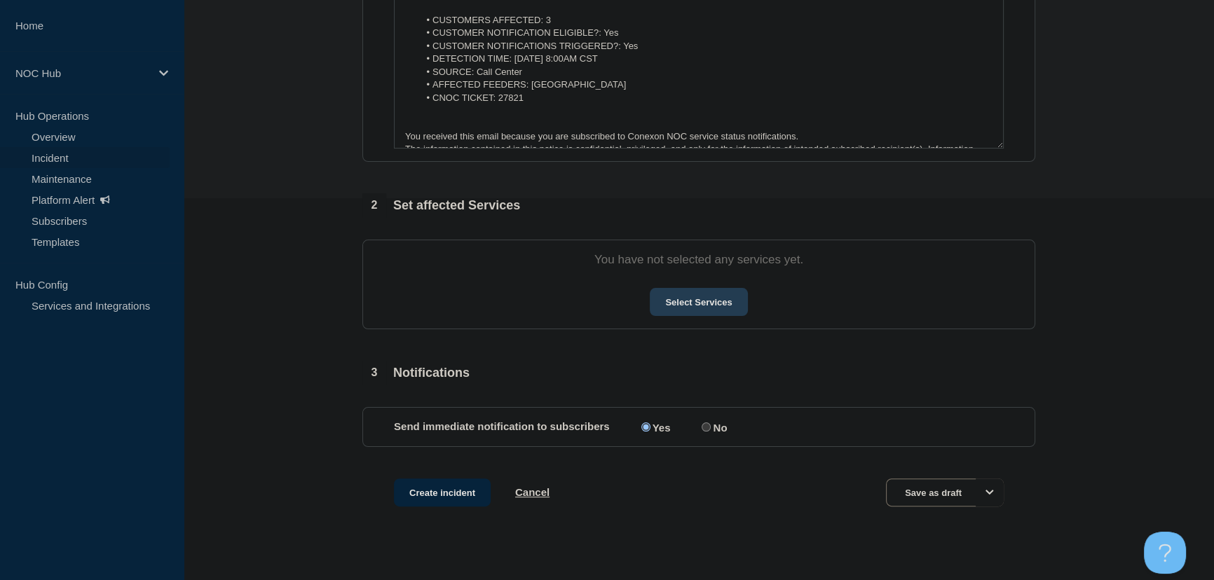
click at [715, 301] on button "Select Services" at bounding box center [698, 302] width 97 height 28
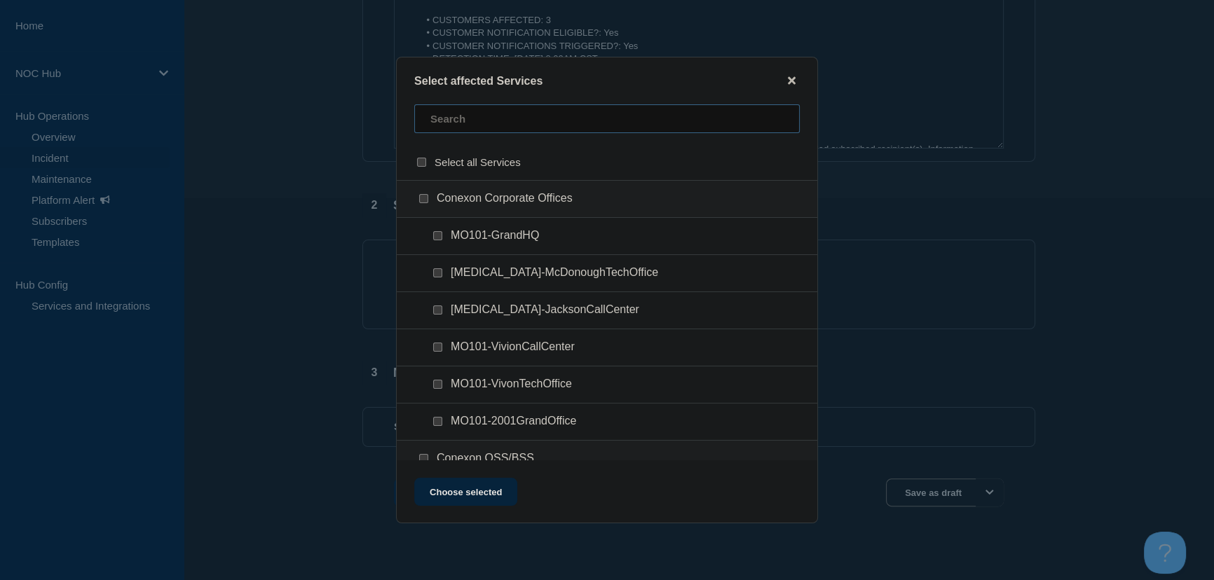
click at [467, 119] on input "text" at bounding box center [606, 118] width 385 height 29
type input "st a"
checkbox input "true"
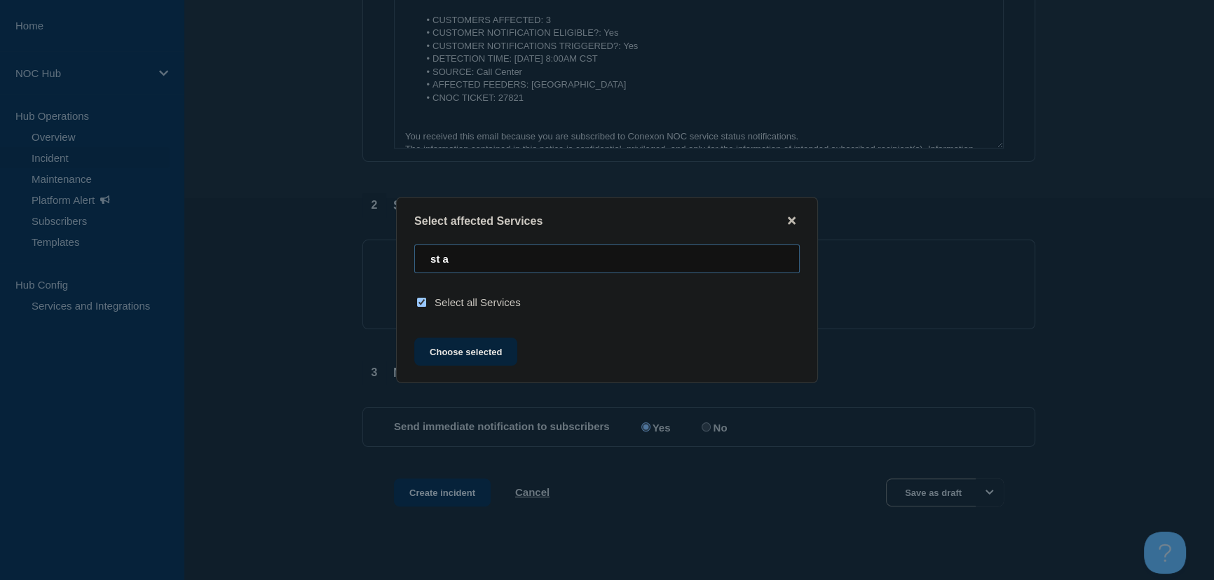
type input "st"
checkbox input "false"
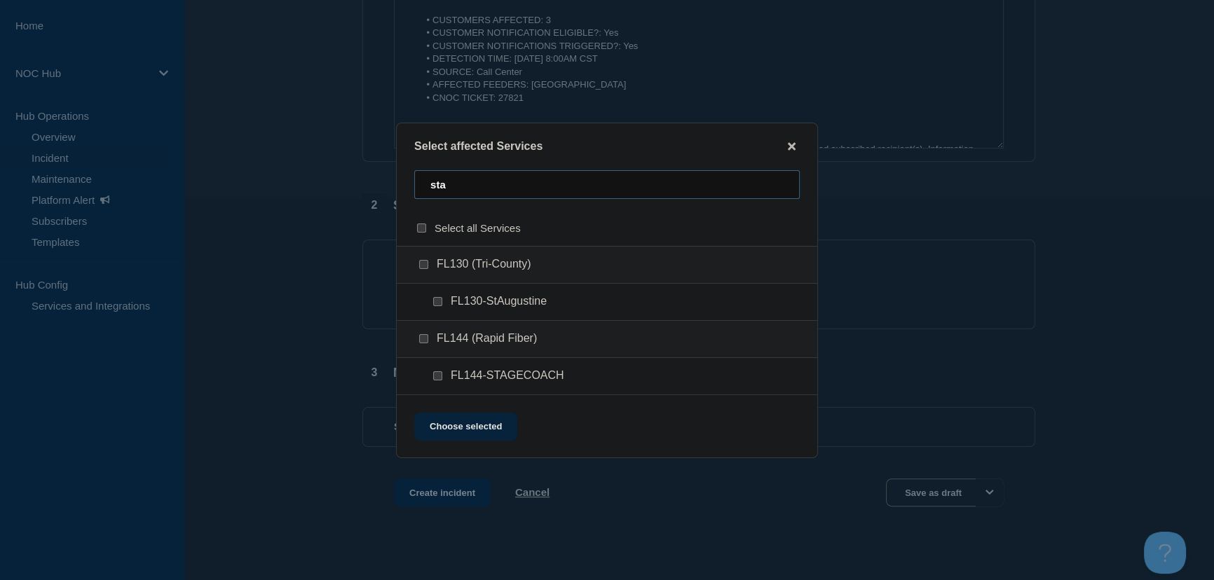
type input "sta"
click at [439, 309] on ul "FL130-StAugustine" at bounding box center [607, 302] width 420 height 37
click at [439, 306] on input "FL130-StAugustine checkbox" at bounding box center [437, 301] width 9 height 9
checkbox input "true"
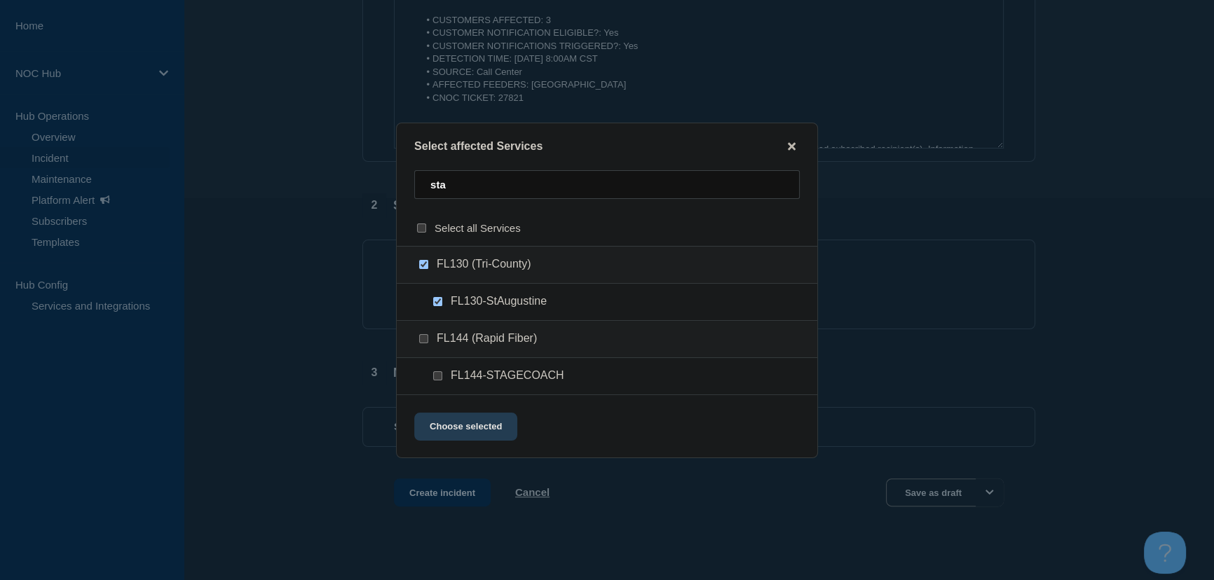
click at [494, 420] on button "Choose selected" at bounding box center [465, 427] width 103 height 28
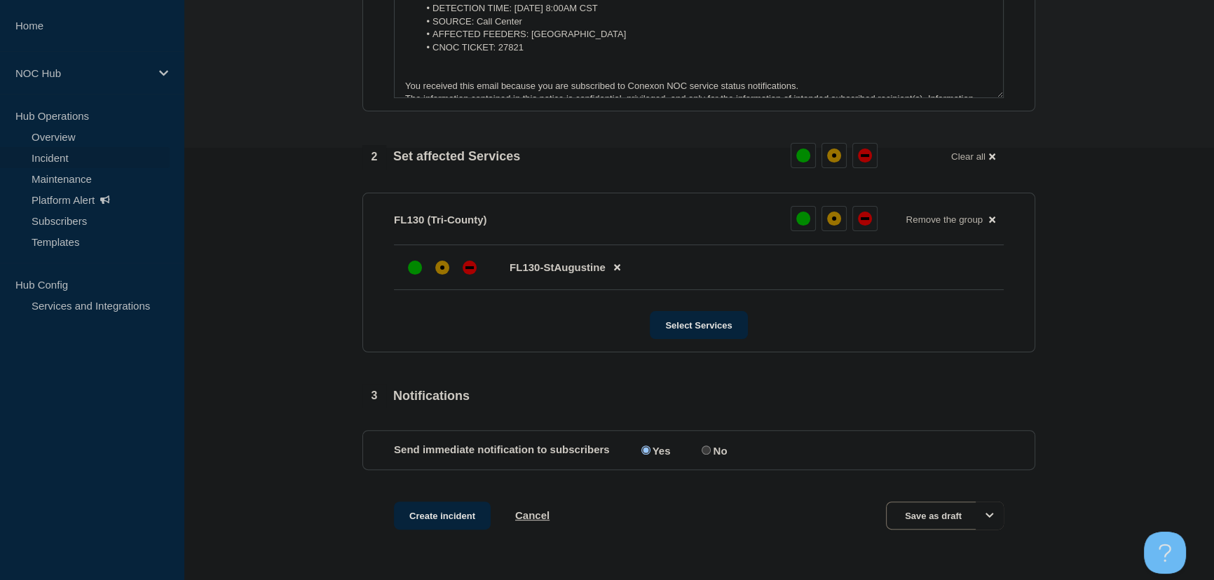
scroll to position [475, 0]
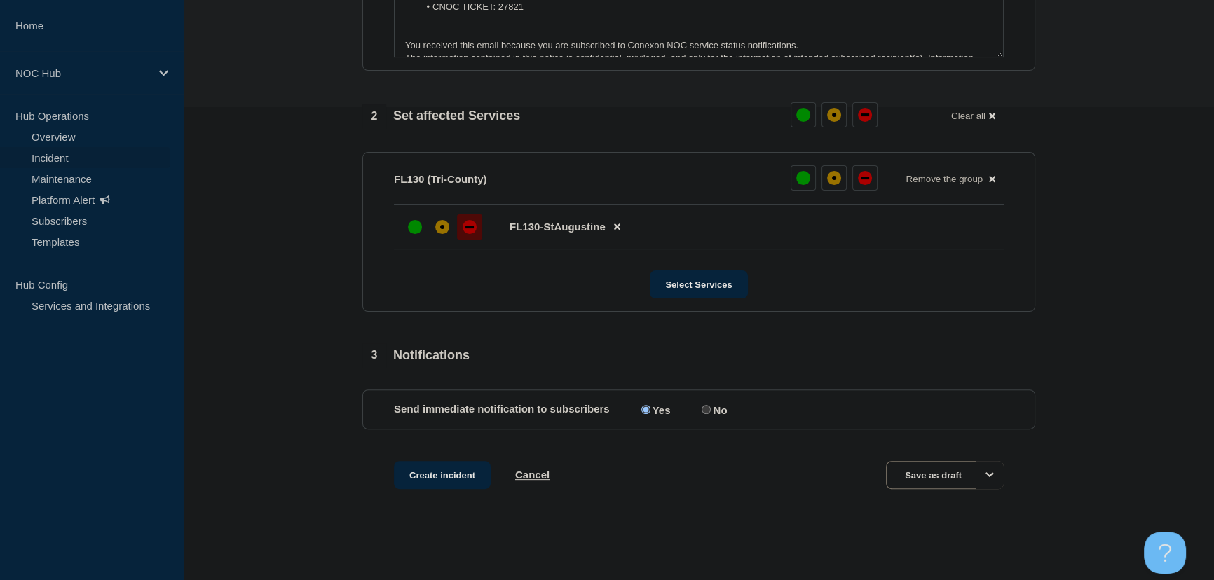
click at [466, 235] on div at bounding box center [469, 226] width 25 height 25
click at [446, 481] on button "Create incident" at bounding box center [442, 475] width 97 height 28
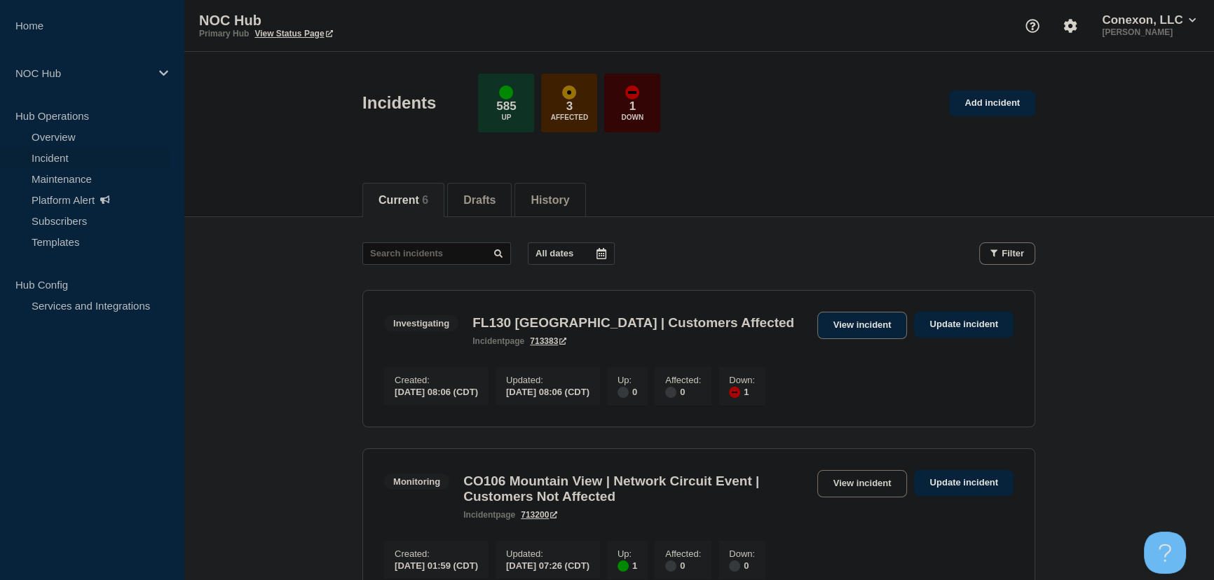
click at [824, 331] on link "View incident" at bounding box center [862, 325] width 90 height 27
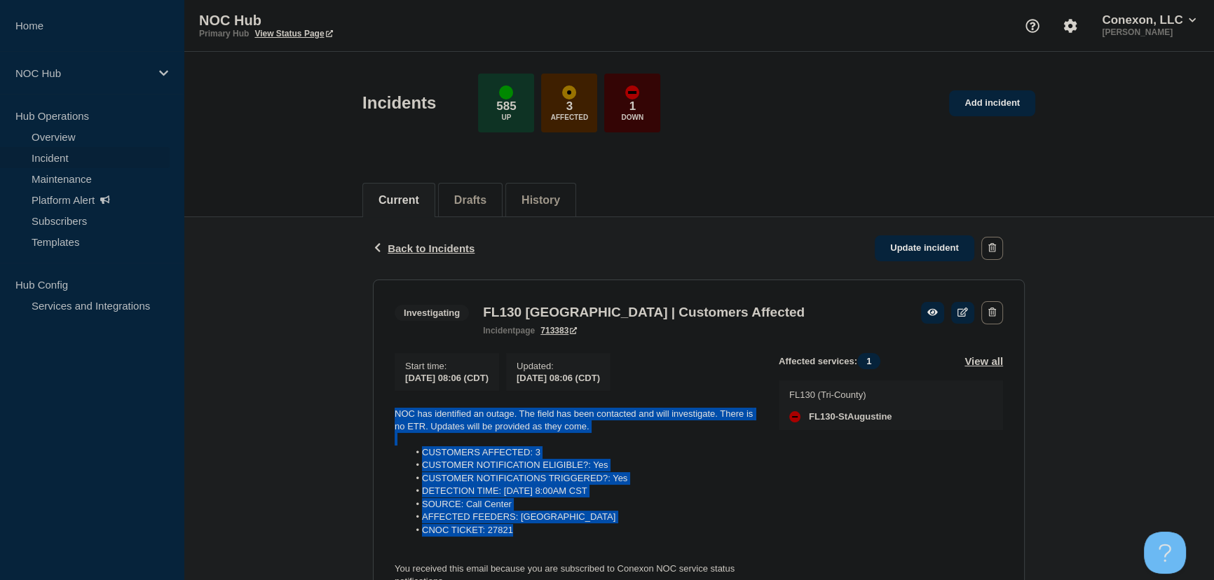
drag, startPoint x: 525, startPoint y: 540, endPoint x: 378, endPoint y: 418, distance: 191.2
click at [378, 418] on section "Investigating FL130 St Augustine | Customers Affected incident page 713383 Star…" at bounding box center [699, 465] width 652 height 370
copy div "NOC has identified an outage. The field has been contacted and will investigate…"
